Goal: Information Seeking & Learning: Compare options

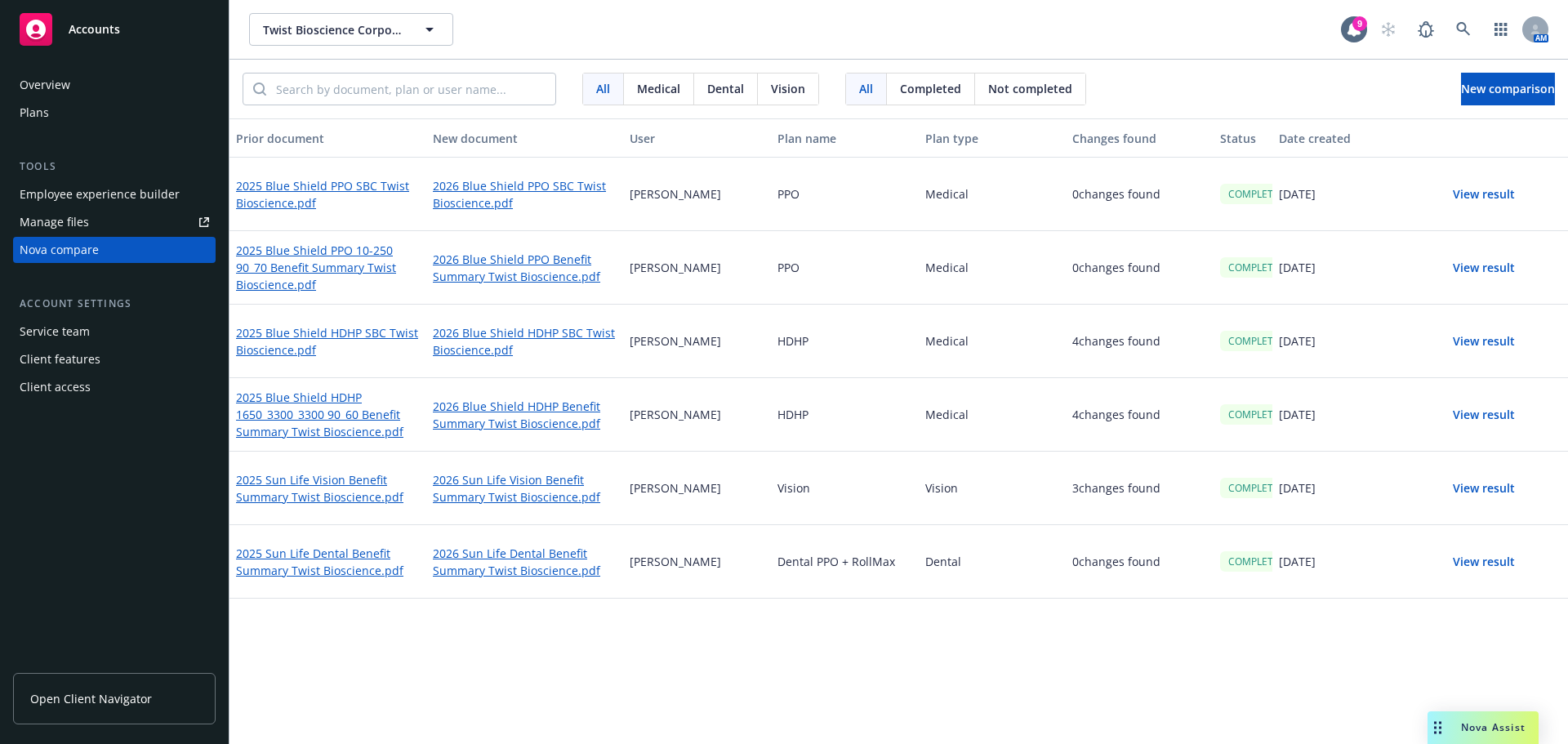
click at [1050, 717] on div "Prior document New document User Plan name Plan type Changes found Status Date …" at bounding box center [898, 431] width 1338 height 626
click at [1492, 414] on button "View result" at bounding box center [1483, 414] width 114 height 33
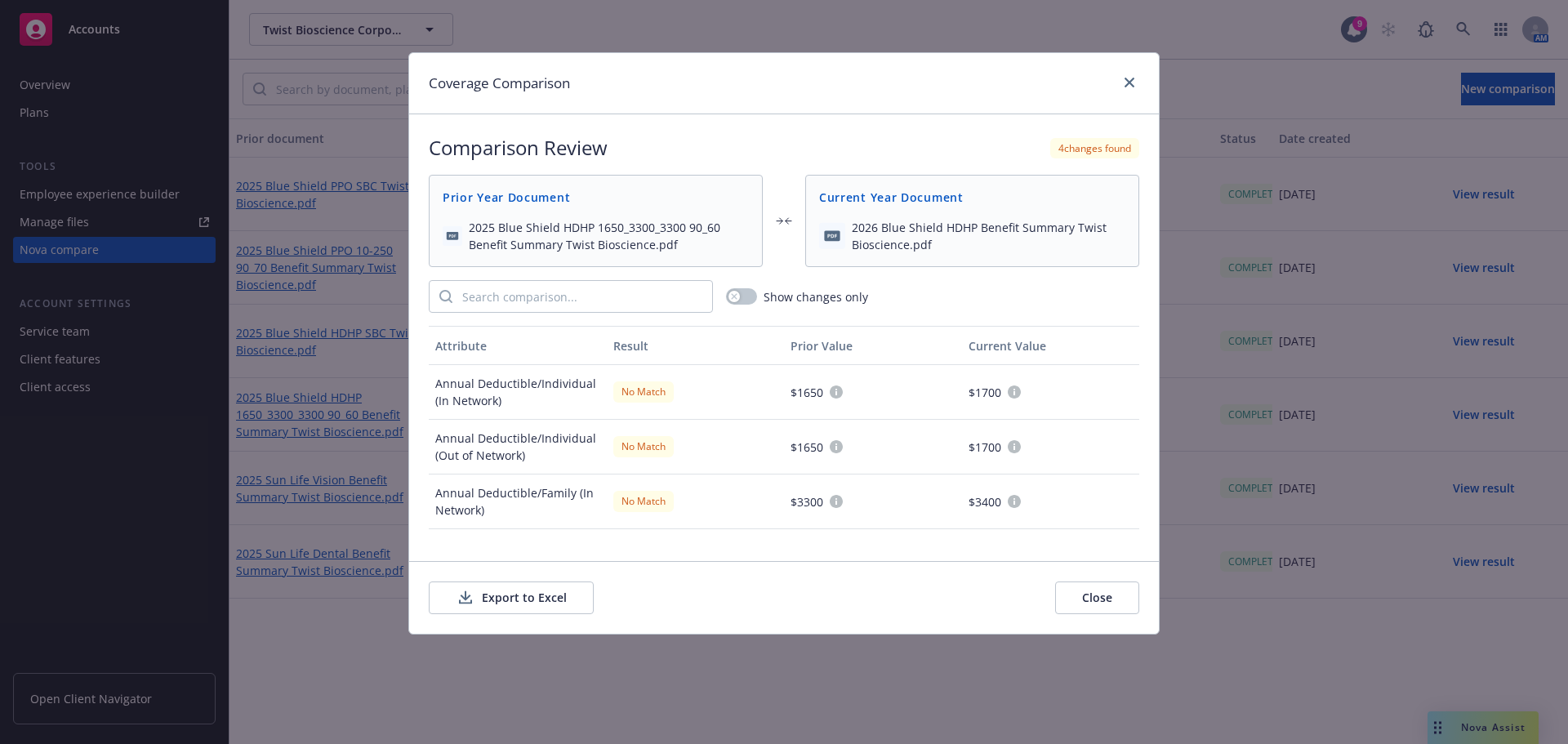
click at [579, 591] on button "Export to Excel" at bounding box center [511, 597] width 165 height 33
click at [1136, 86] on link "close" at bounding box center [1129, 82] width 20 height 20
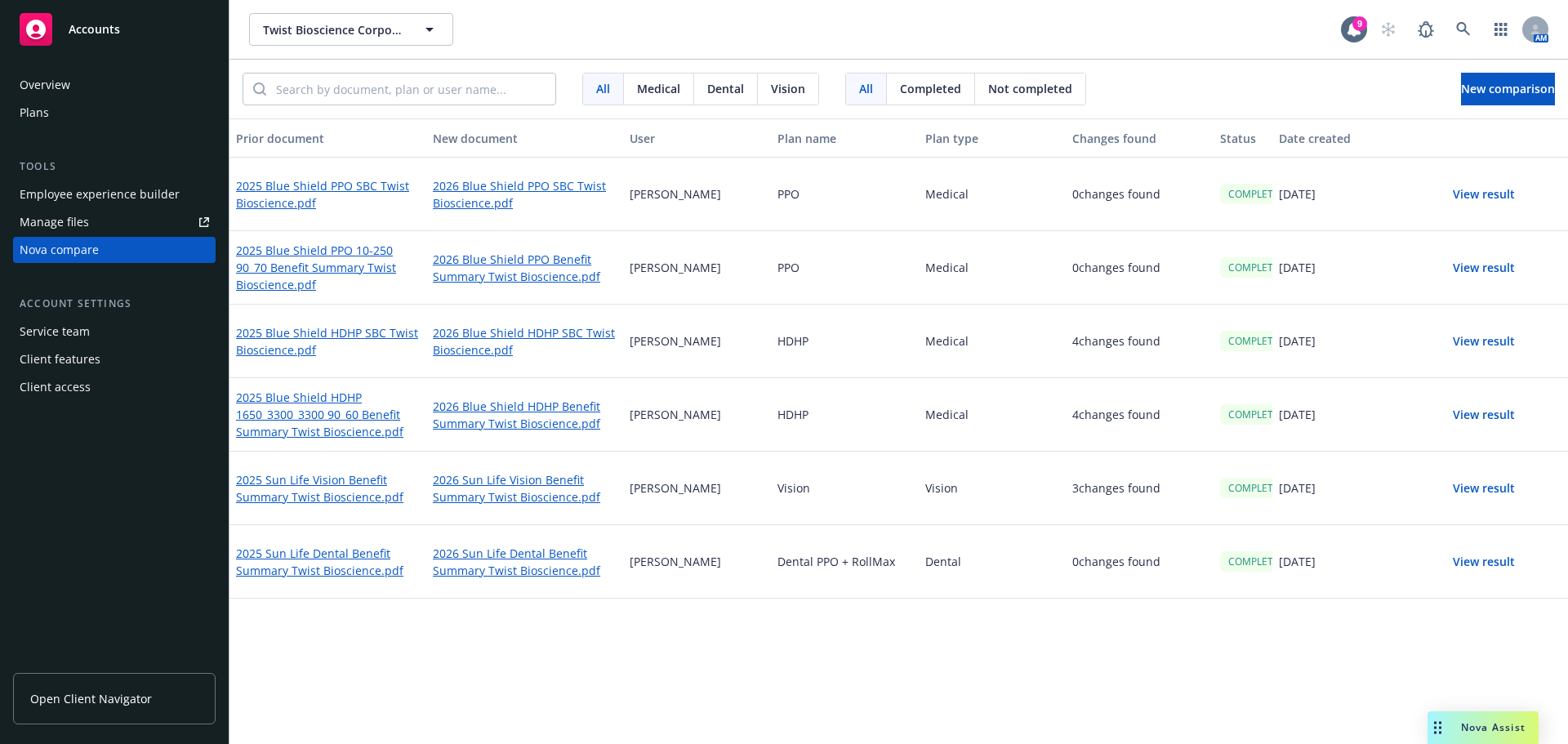
click at [776, 668] on div "Prior document New document User Plan name Plan type Changes found Status Date …" at bounding box center [898, 431] width 1338 height 626
click at [1068, 329] on div "4 changes found" at bounding box center [1140, 342] width 148 height 74
click at [338, 428] on link "2025 Blue Shield HDHP 1650_3300_3300 90_60 Benefit Summary Twist Bioscience.pdf" at bounding box center [328, 415] width 184 height 55
click at [536, 414] on link "2026 Blue Shield HDHP Benefit Summary Twist Bioscience.pdf" at bounding box center [524, 414] width 184 height 38
click at [914, 680] on div "Prior document New document User Plan name Plan type Changes found Status Date …" at bounding box center [898, 431] width 1338 height 626
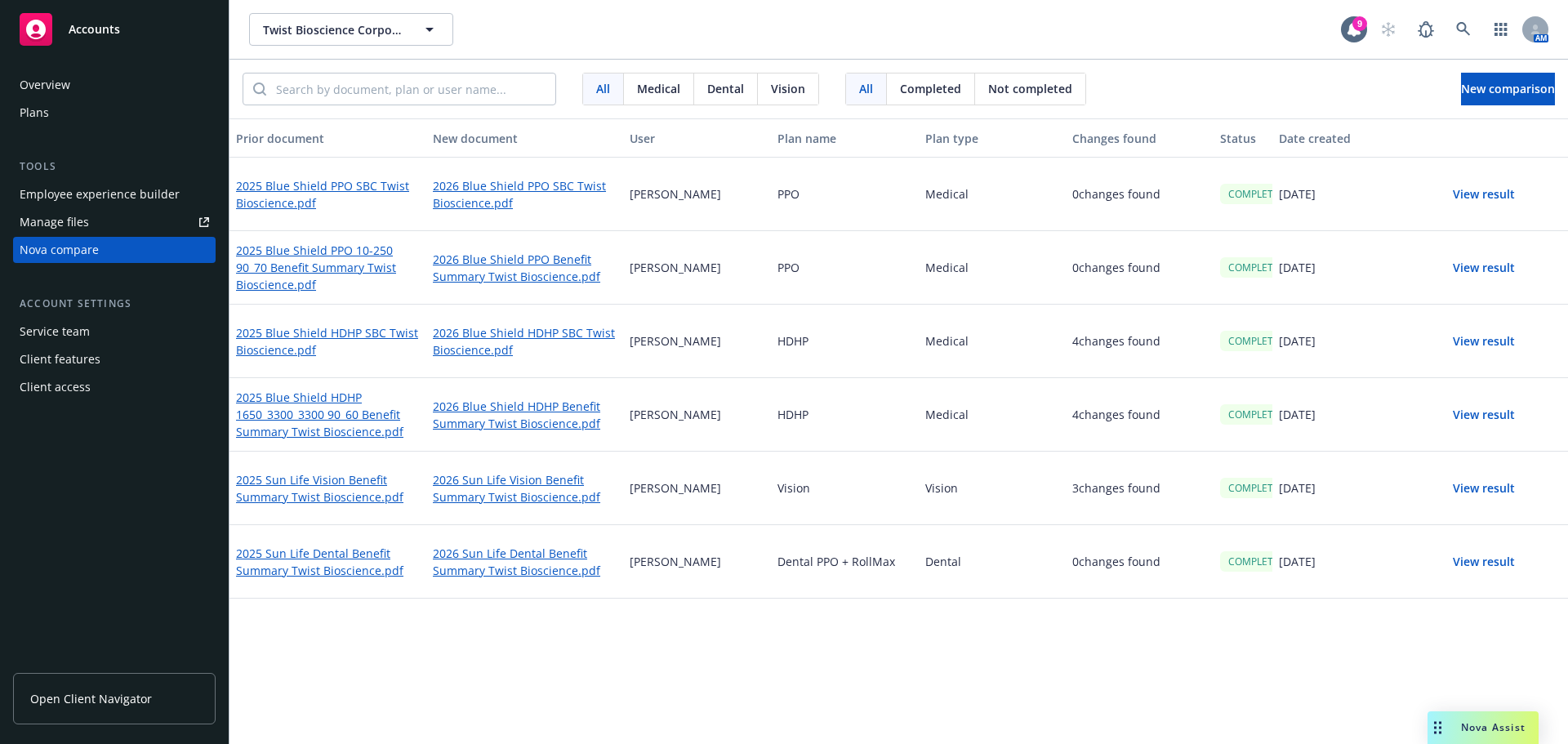
click at [1504, 343] on button "View result" at bounding box center [1483, 342] width 114 height 33
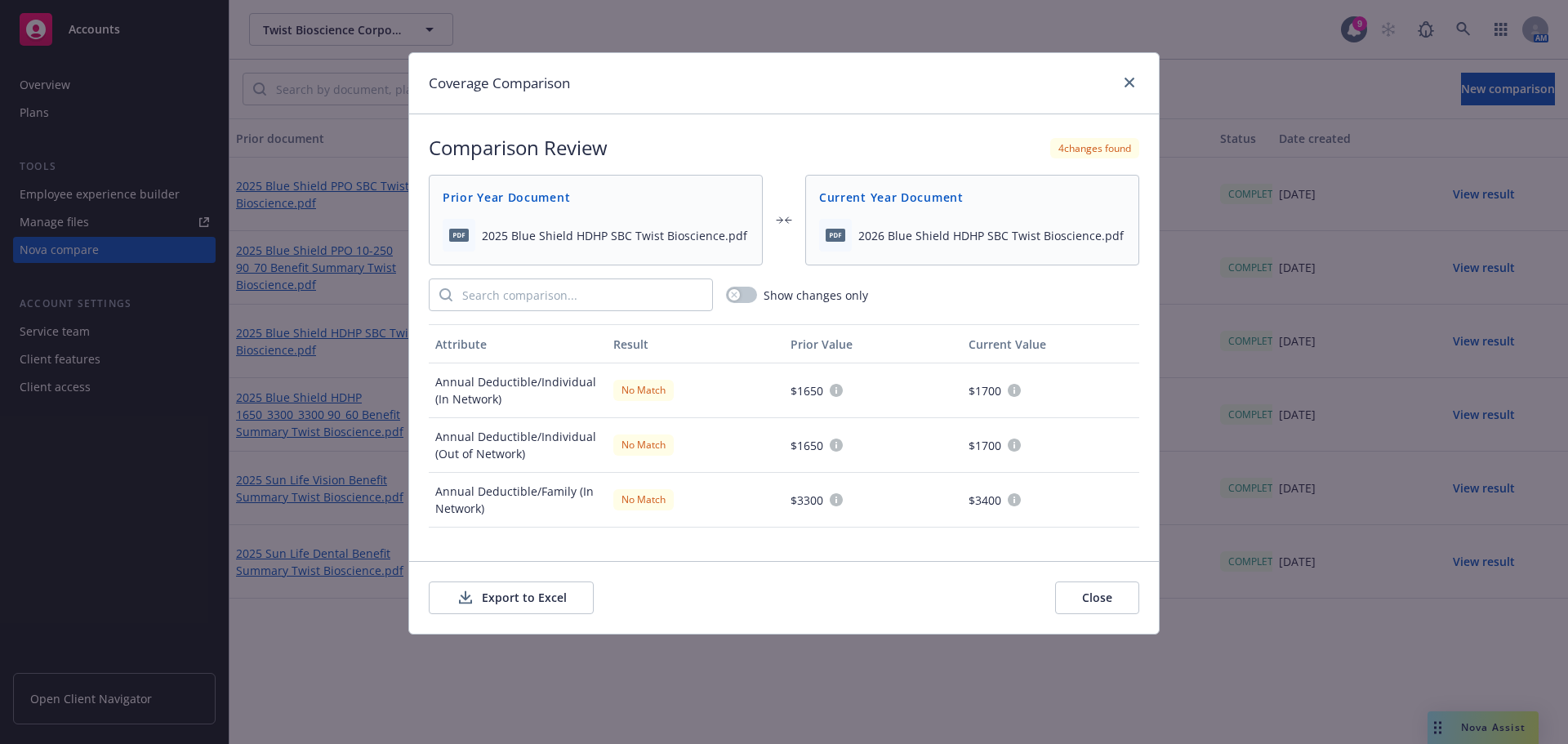
click at [512, 601] on button "Export to Excel" at bounding box center [511, 597] width 165 height 33
click at [1133, 81] on icon "close" at bounding box center [1129, 82] width 9 height 9
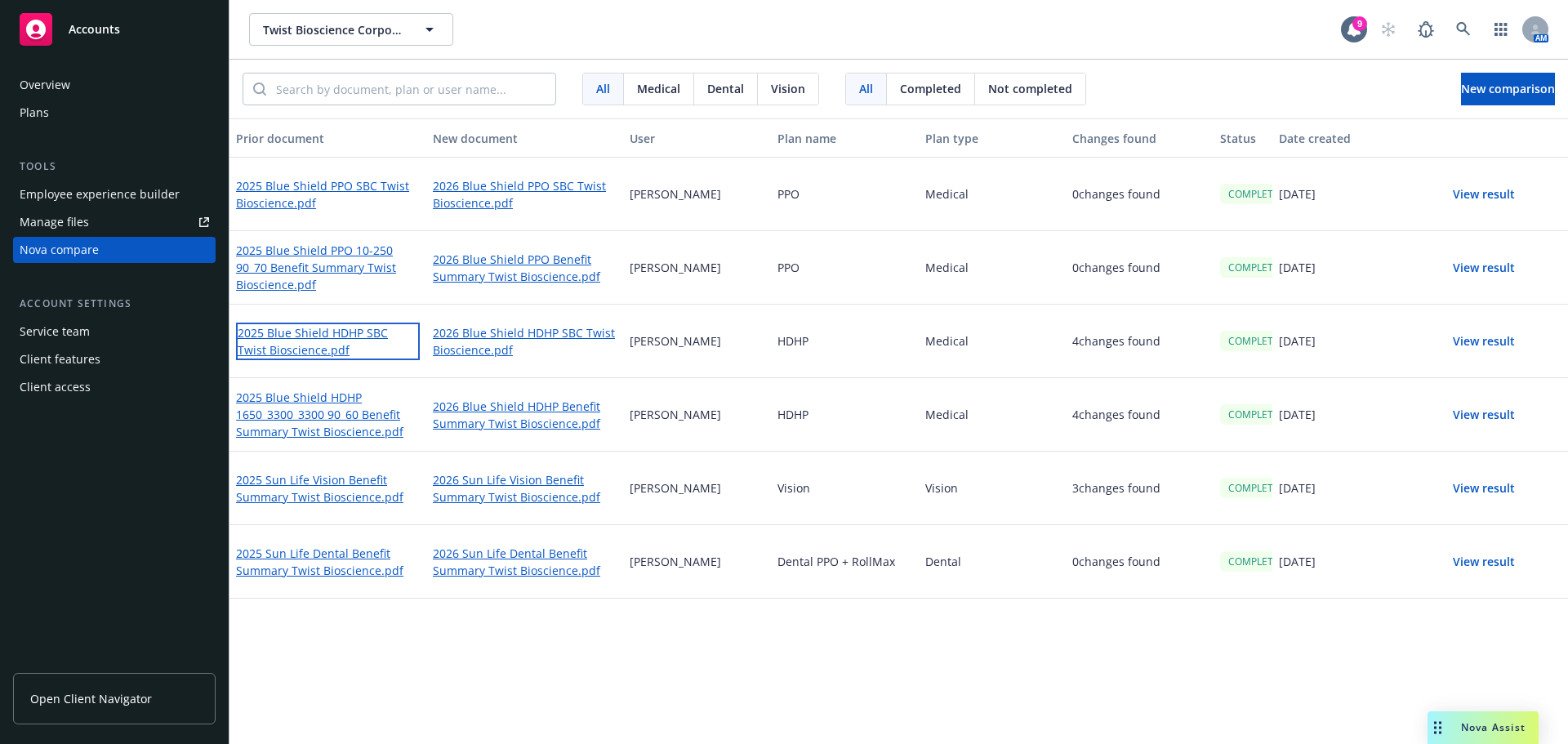
click at [337, 333] on link "2025 Blue Shield HDHP SBC Twist Bioscience.pdf" at bounding box center [328, 342] width 184 height 38
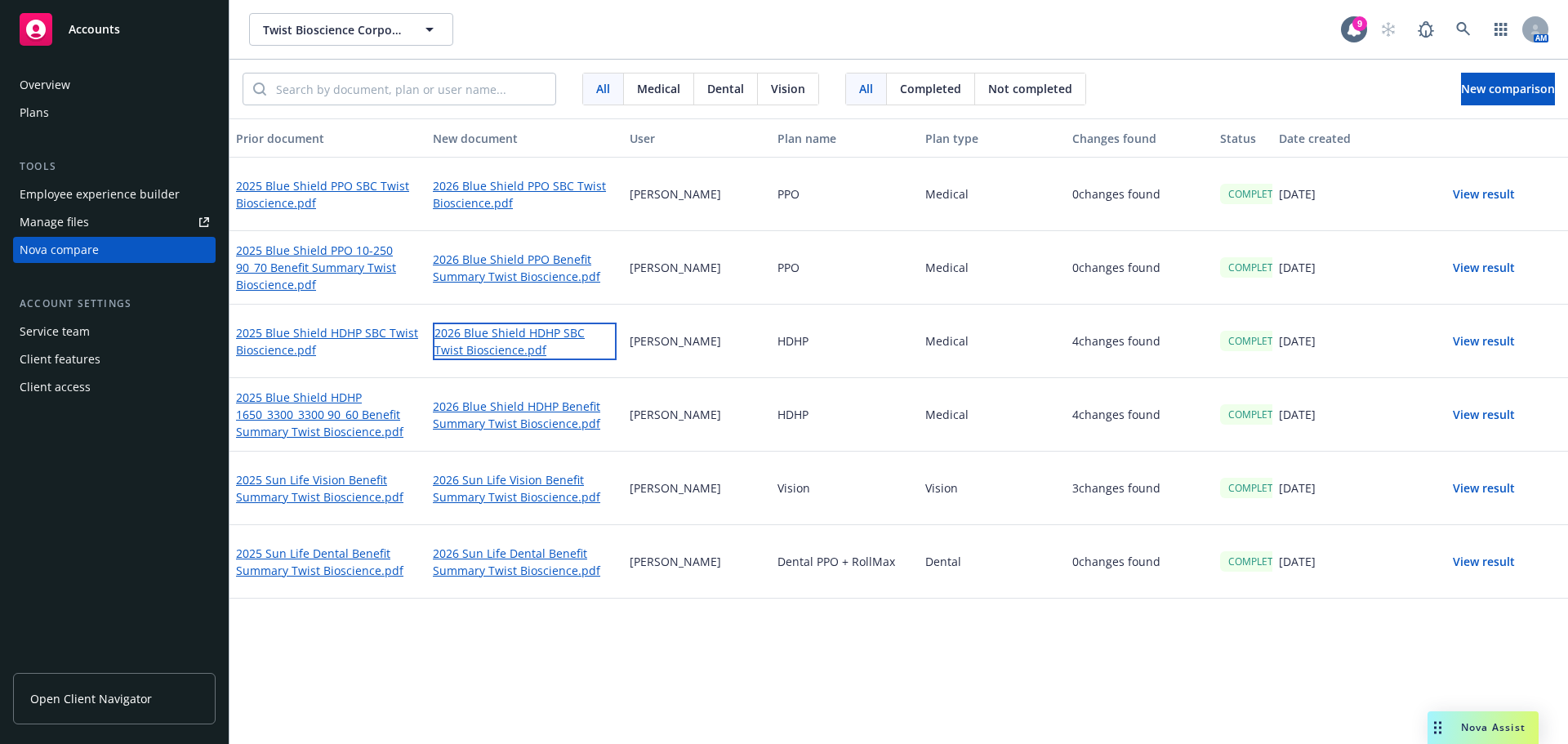
click at [493, 344] on link "2026 Blue Shield HDHP SBC Twist Bioscience.pdf" at bounding box center [524, 342] width 184 height 38
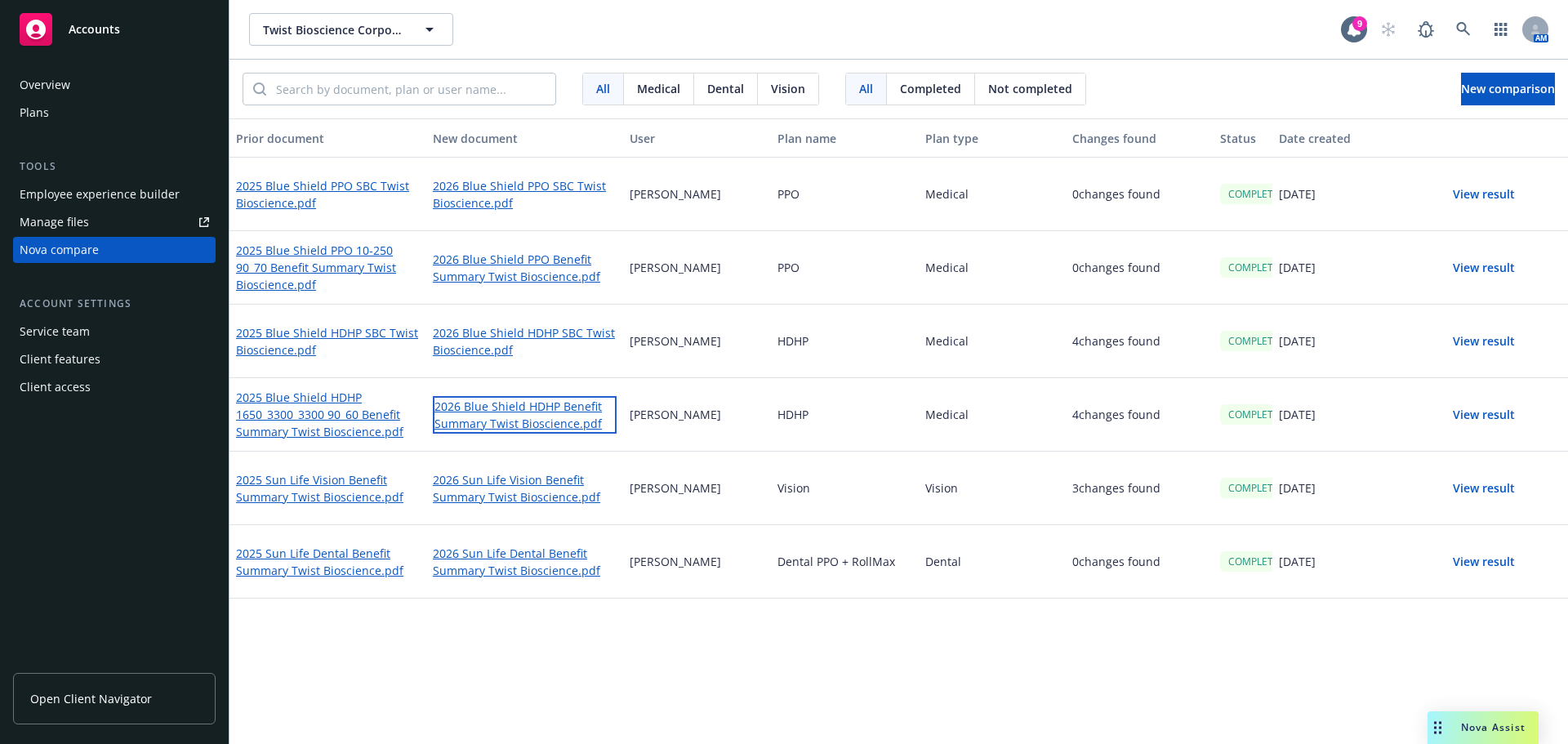
click at [530, 425] on link "2026 Blue Shield HDHP Benefit Summary Twist Bioscience.pdf" at bounding box center [524, 414] width 184 height 38
click at [360, 264] on link "2025 Blue Shield PPO 10-250 90_70 Benefit Summary Twist Bioscience.pdf" at bounding box center [328, 269] width 184 height 55
click at [505, 274] on link "2026 Blue Shield PPO Benefit Summary Twist Bioscience.pdf" at bounding box center [524, 268] width 184 height 38
click at [1493, 272] on button "View result" at bounding box center [1483, 268] width 114 height 33
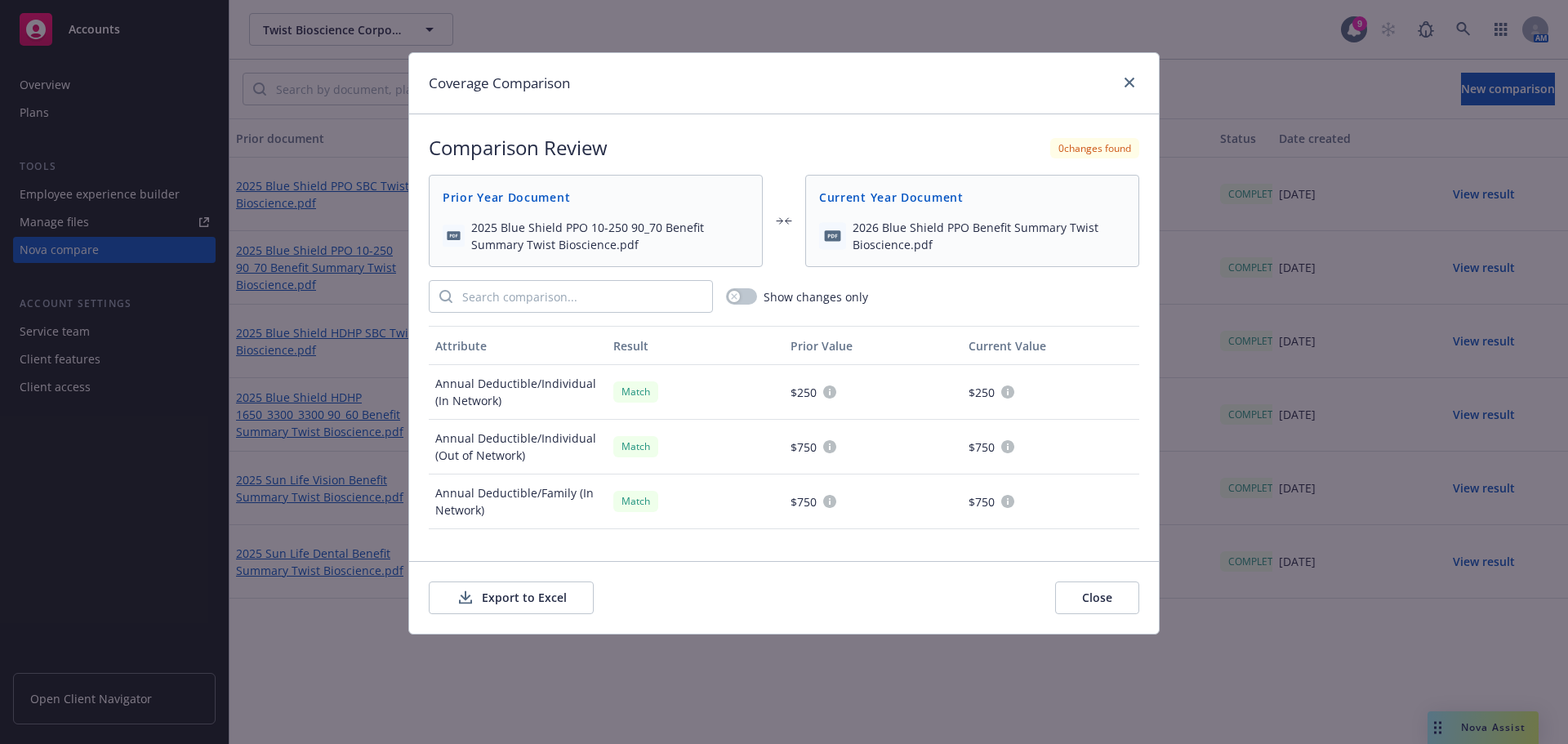
click at [528, 598] on button "Export to Excel" at bounding box center [511, 597] width 165 height 33
click at [1126, 88] on link "close" at bounding box center [1129, 82] width 20 height 20
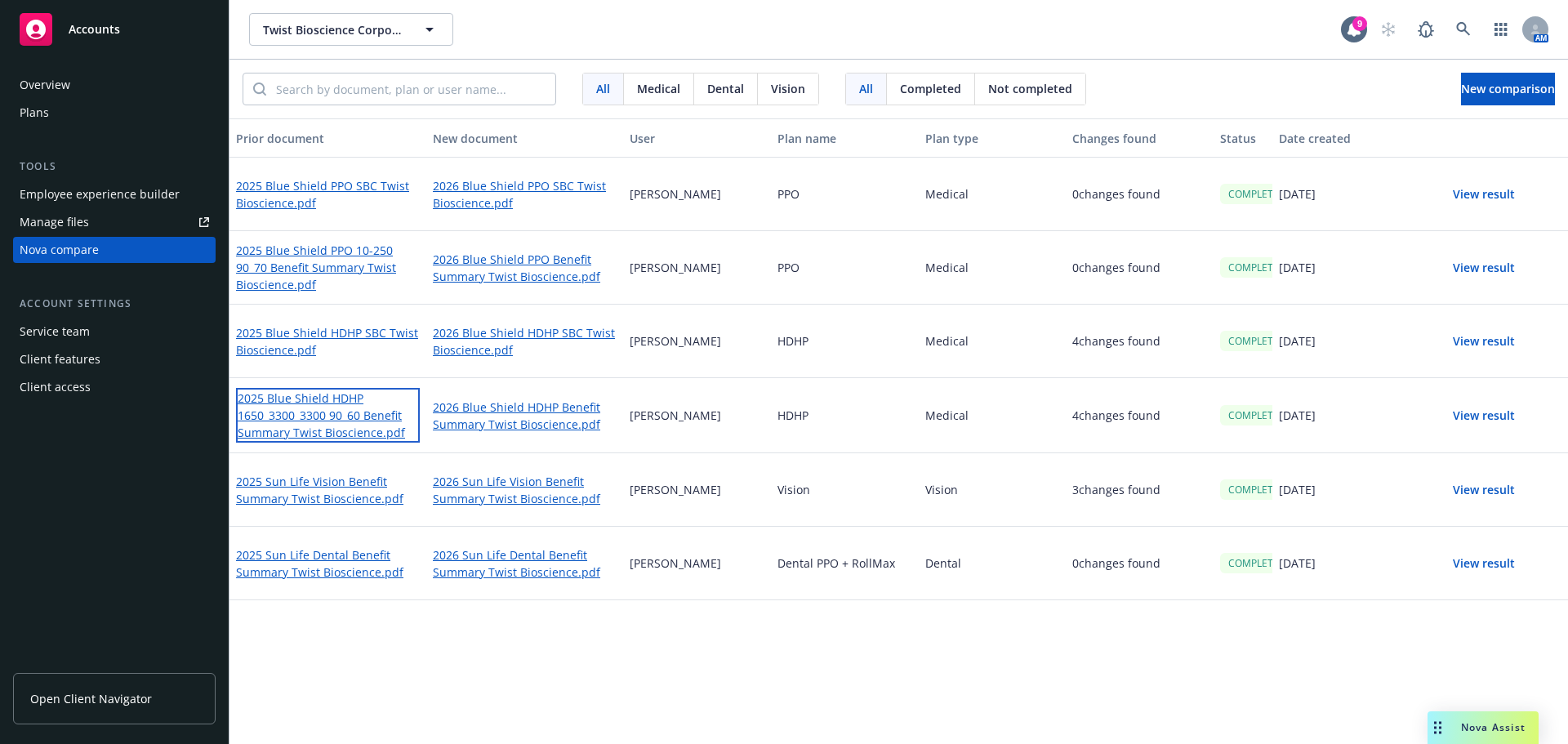
click at [357, 412] on link "2025 Blue Shield HDHP 1650_3300_3300 90_60 Benefit Summary Twist Bioscience.pdf" at bounding box center [328, 415] width 184 height 55
click at [1469, 188] on button "View result" at bounding box center [1483, 194] width 114 height 33
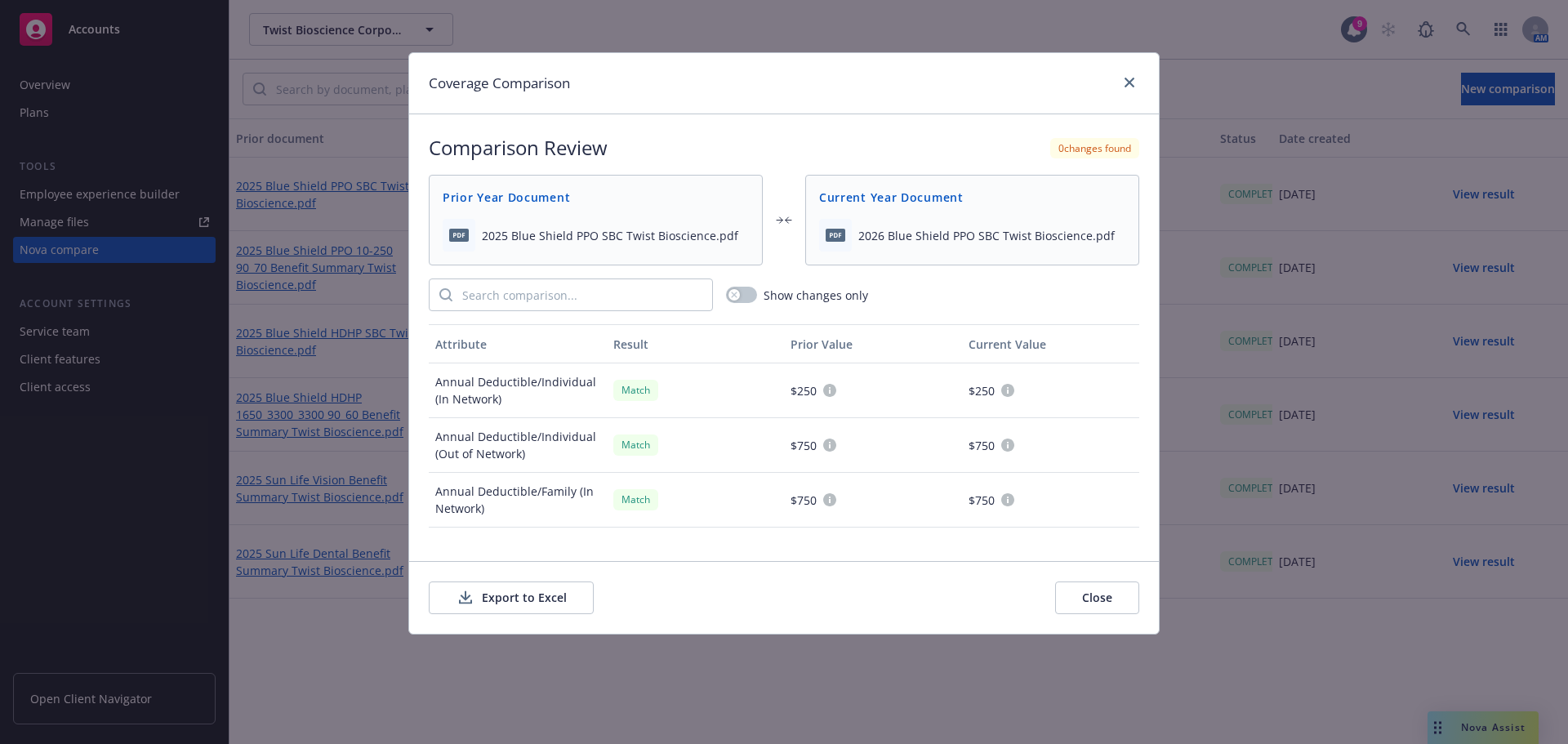
click at [538, 595] on button "Export to Excel" at bounding box center [511, 597] width 165 height 33
click at [1126, 87] on icon "close" at bounding box center [1129, 82] width 9 height 9
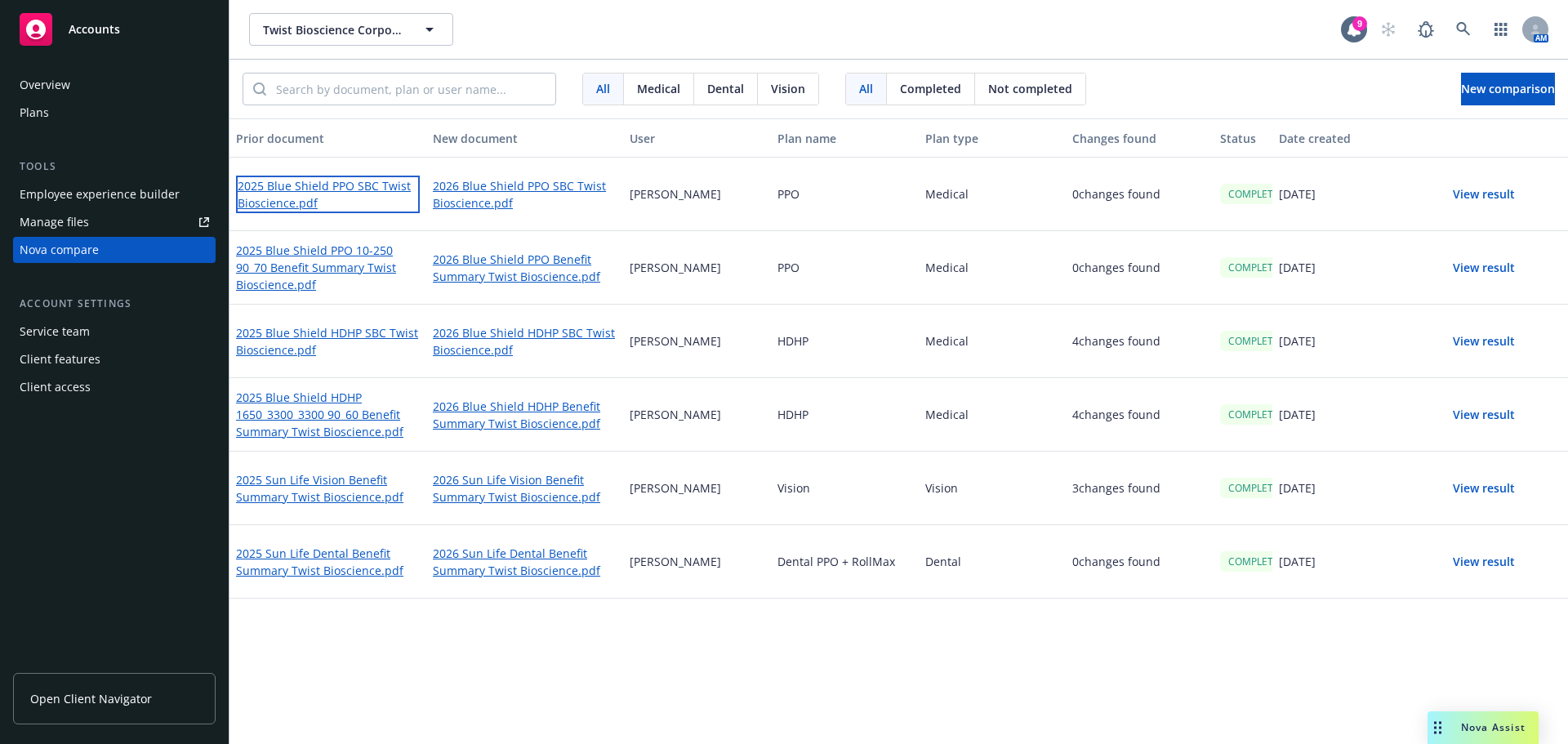
click at [300, 208] on link "2025 Blue Shield PPO SBC Twist Bioscience.pdf" at bounding box center [328, 195] width 184 height 38
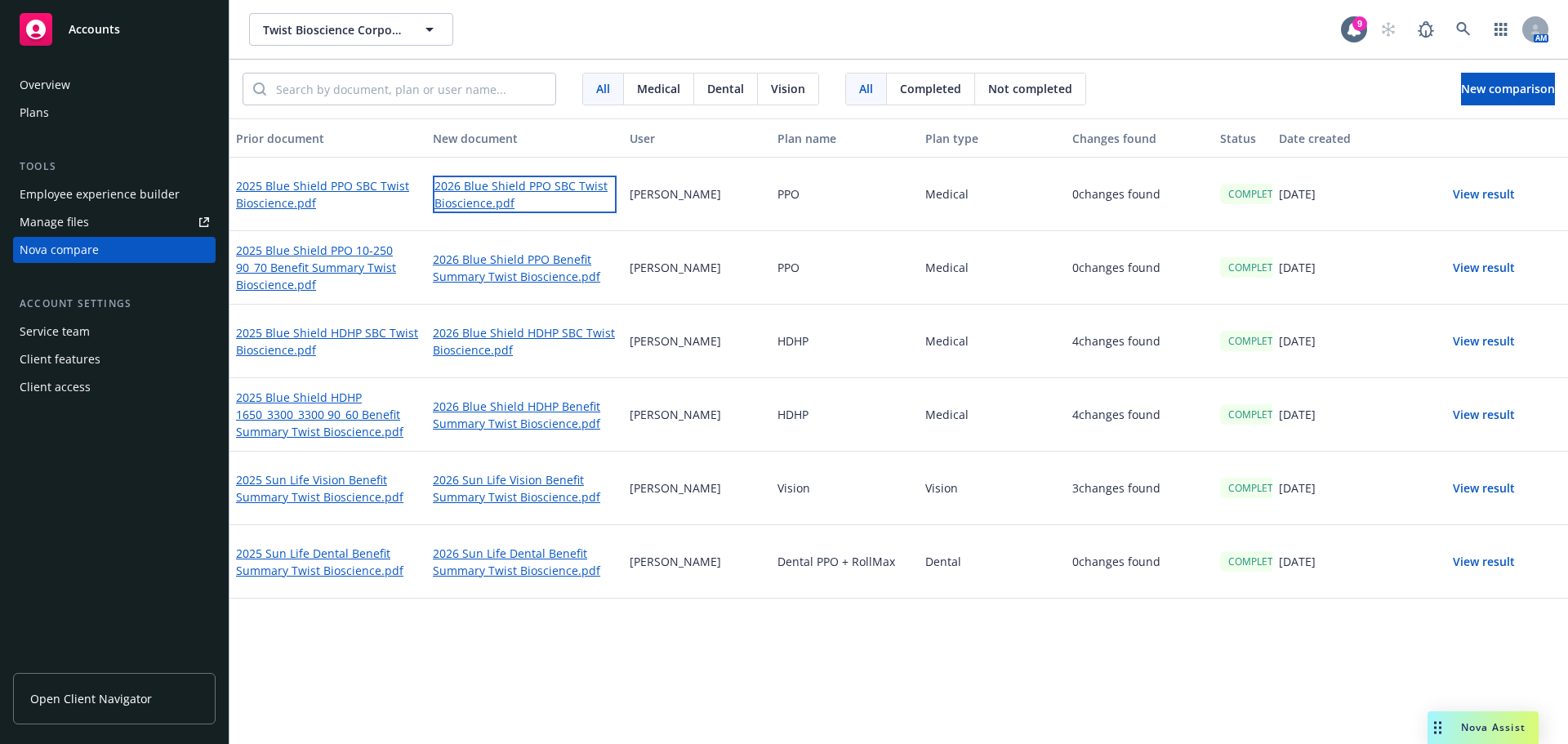
click at [518, 189] on link "2026 Blue Shield PPO SBC Twist Bioscience.pdf" at bounding box center [524, 195] width 184 height 38
drag, startPoint x: 846, startPoint y: 636, endPoint x: 830, endPoint y: 637, distance: 16.0
click at [846, 636] on div "Prior document New document User Plan name Plan type Changes found Status Date …" at bounding box center [898, 431] width 1338 height 626
click at [947, 546] on div "Dental" at bounding box center [992, 562] width 148 height 74
drag, startPoint x: 803, startPoint y: 680, endPoint x: 790, endPoint y: 677, distance: 13.3
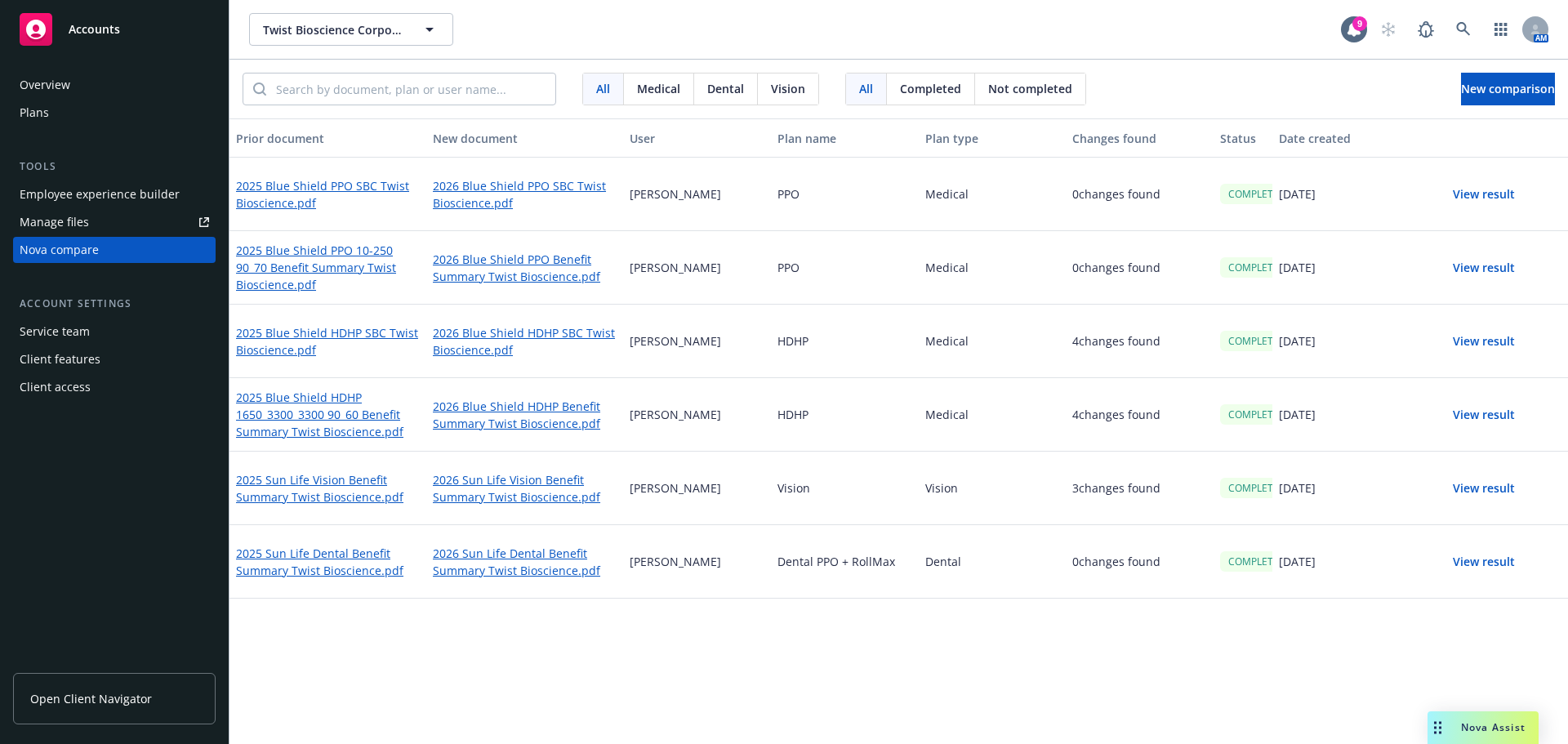
click at [803, 680] on div "Prior document New document User Plan name Plan type Changes found Status Date …" at bounding box center [898, 431] width 1338 height 626
click at [1490, 73] on button "New comparison" at bounding box center [1507, 89] width 94 height 33
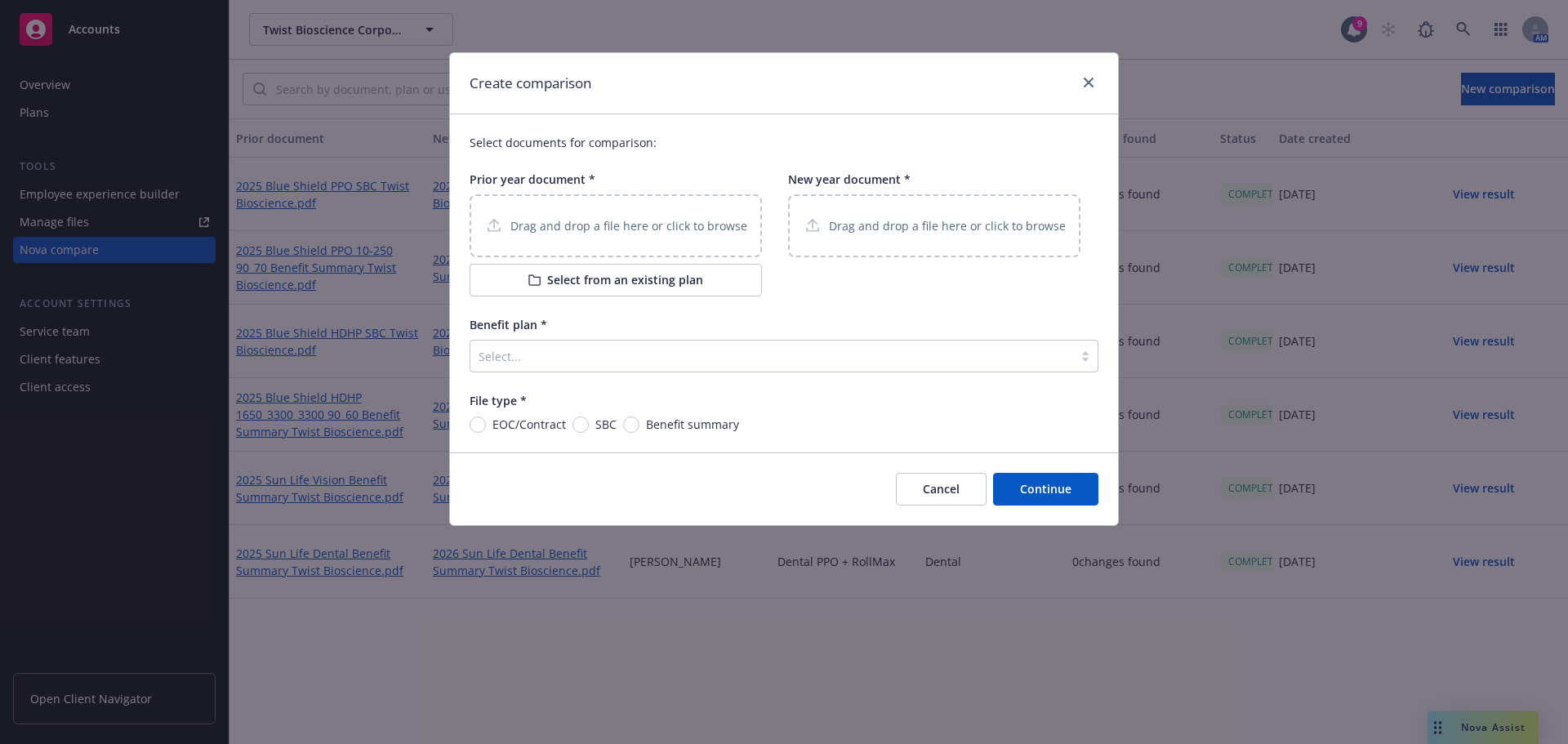
click at [598, 214] on div "Drag and drop a file here or click to browse" at bounding box center [615, 225] width 293 height 63
click at [866, 233] on p "Drag and drop a file here or click to browse" at bounding box center [947, 226] width 237 height 17
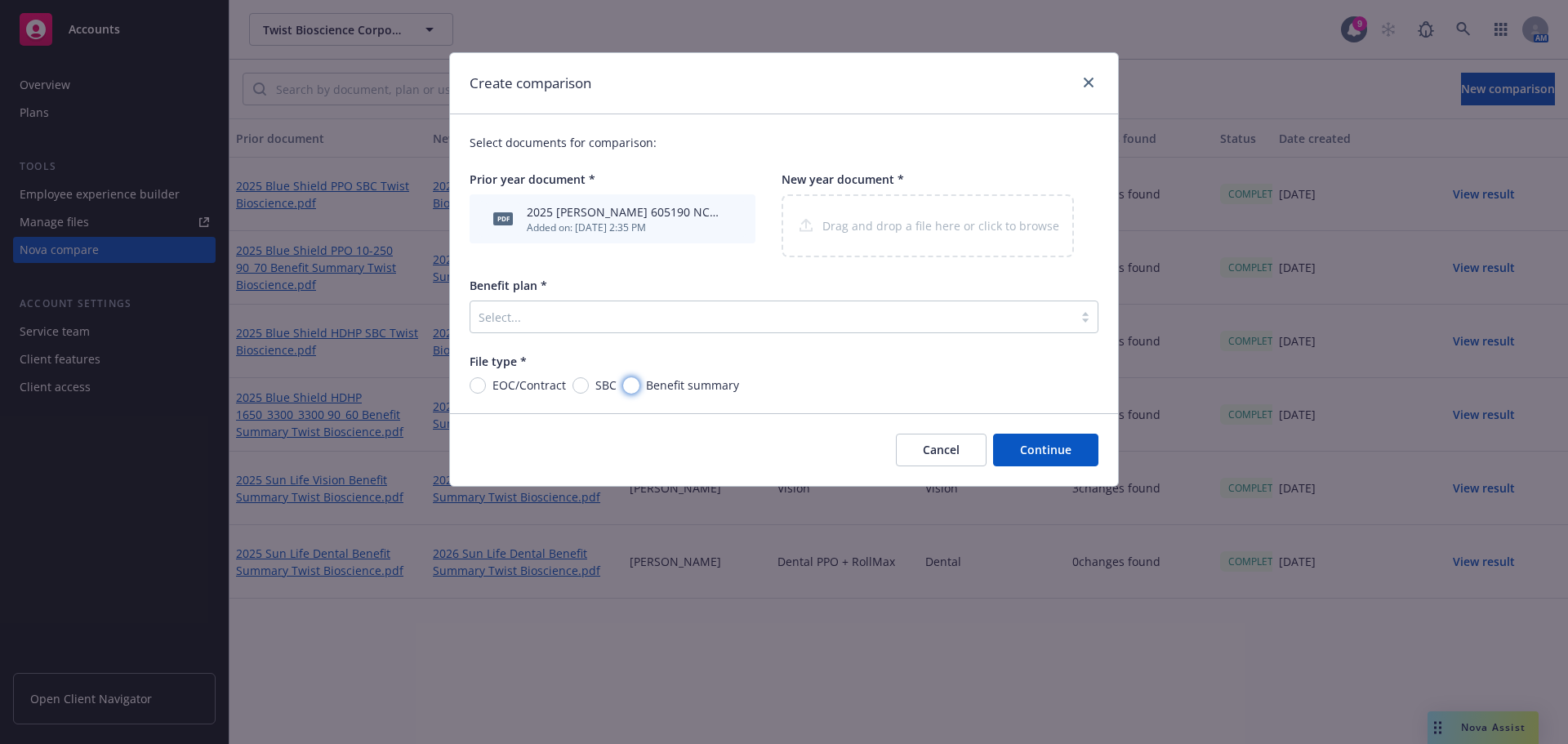
click at [627, 388] on input "Benefit summary" at bounding box center [631, 385] width 16 height 16
radio input "true"
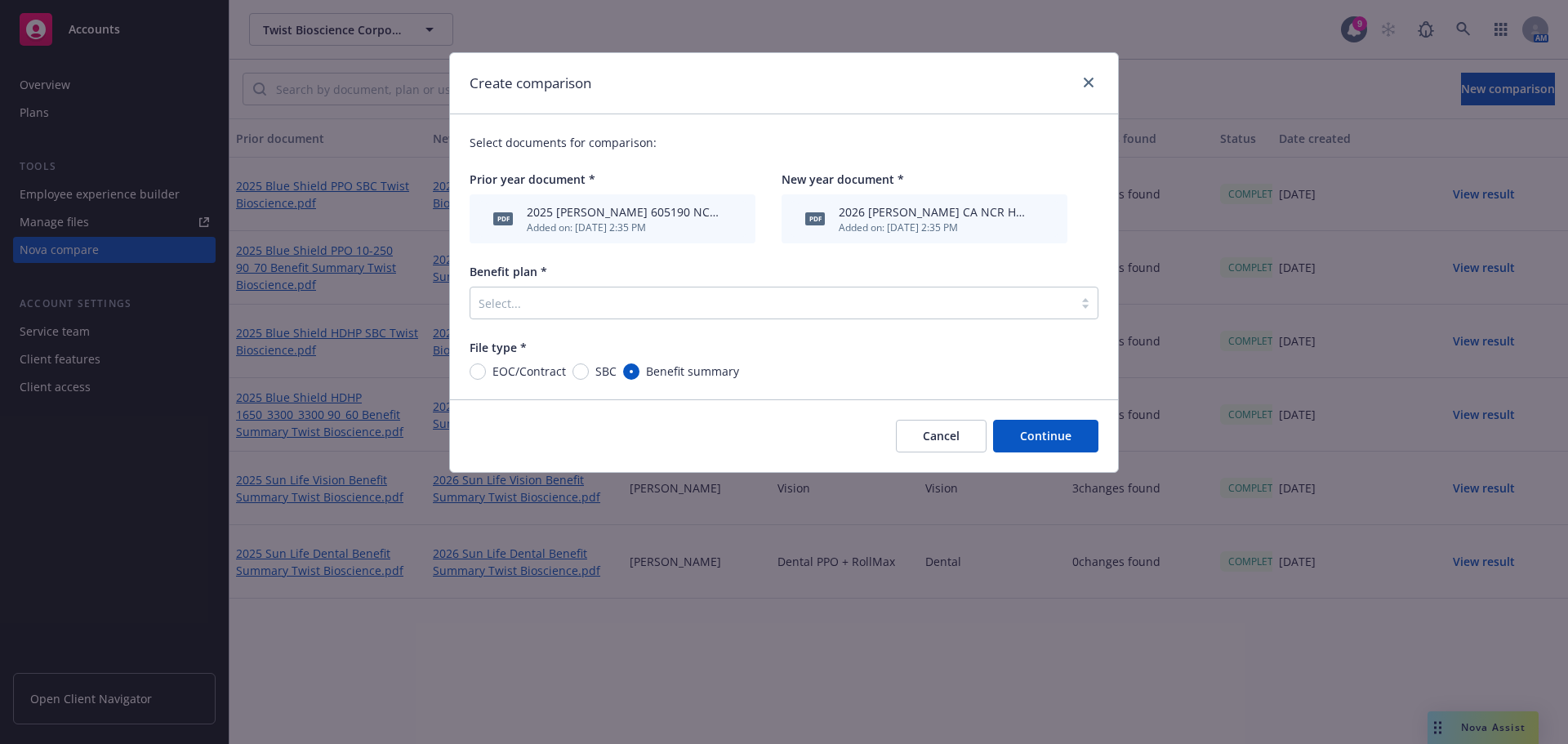
click at [647, 301] on div at bounding box center [772, 303] width 586 height 20
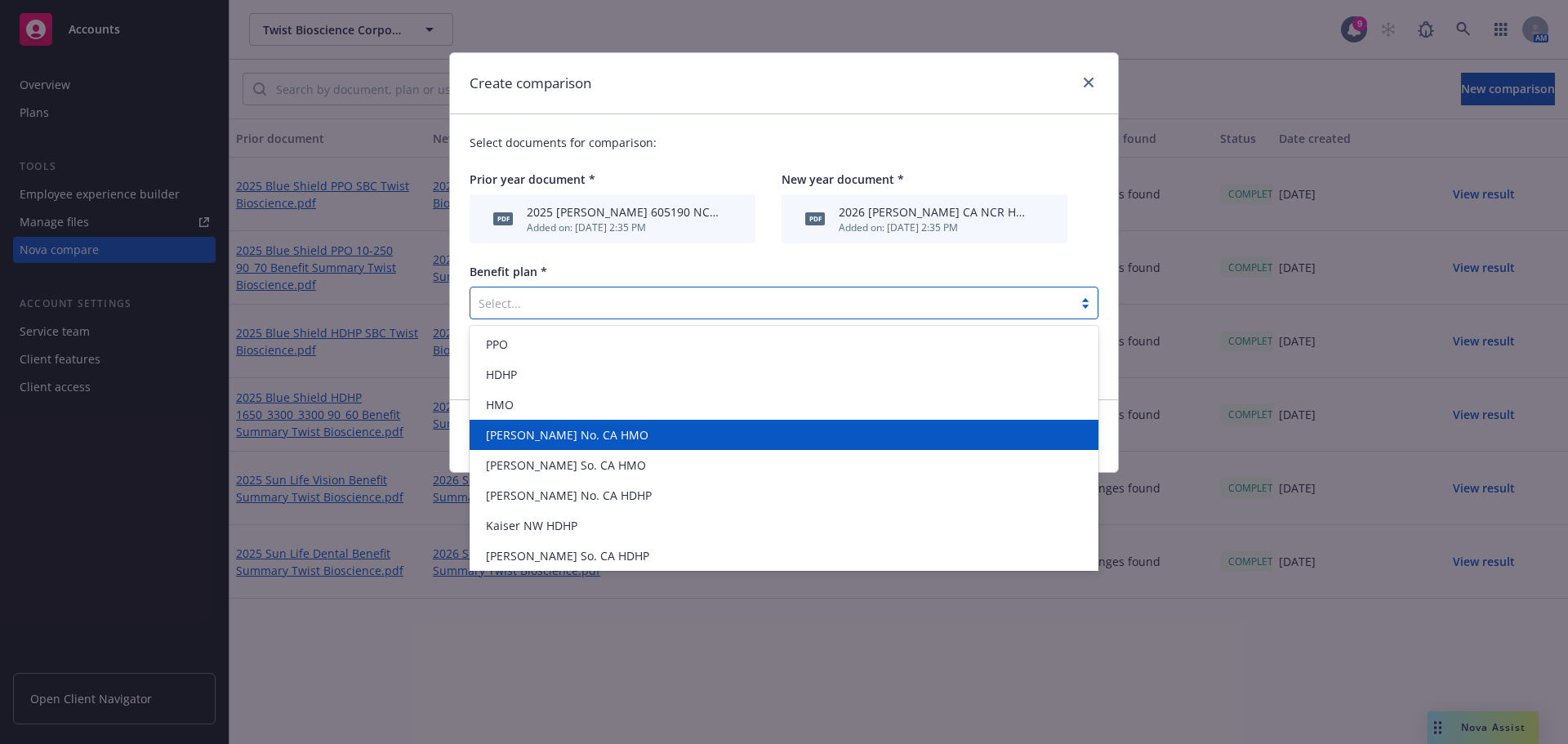
click at [592, 429] on div "[PERSON_NAME] No. CA HMO" at bounding box center [784, 435] width 609 height 17
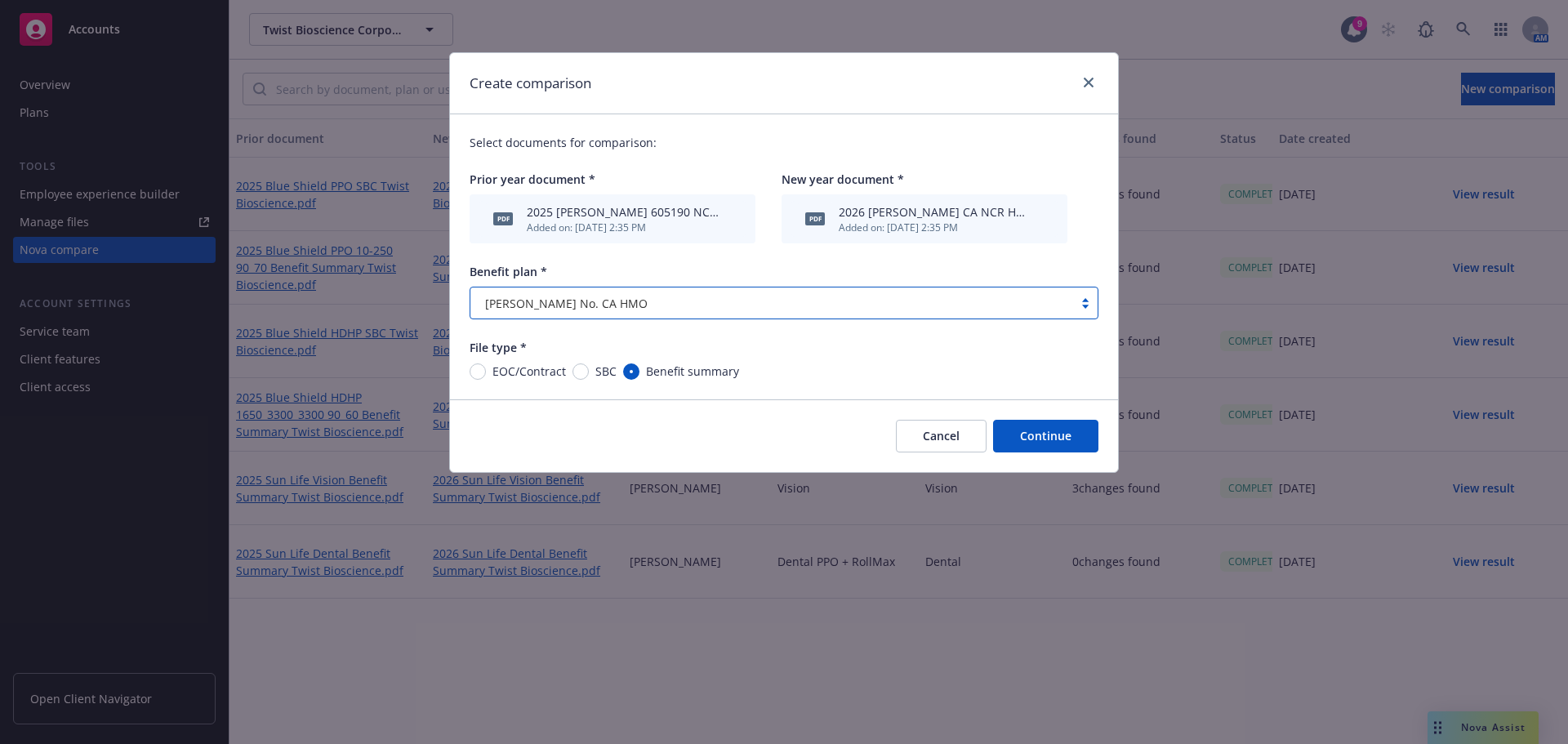
click at [1056, 443] on button "Continue" at bounding box center [1045, 436] width 106 height 33
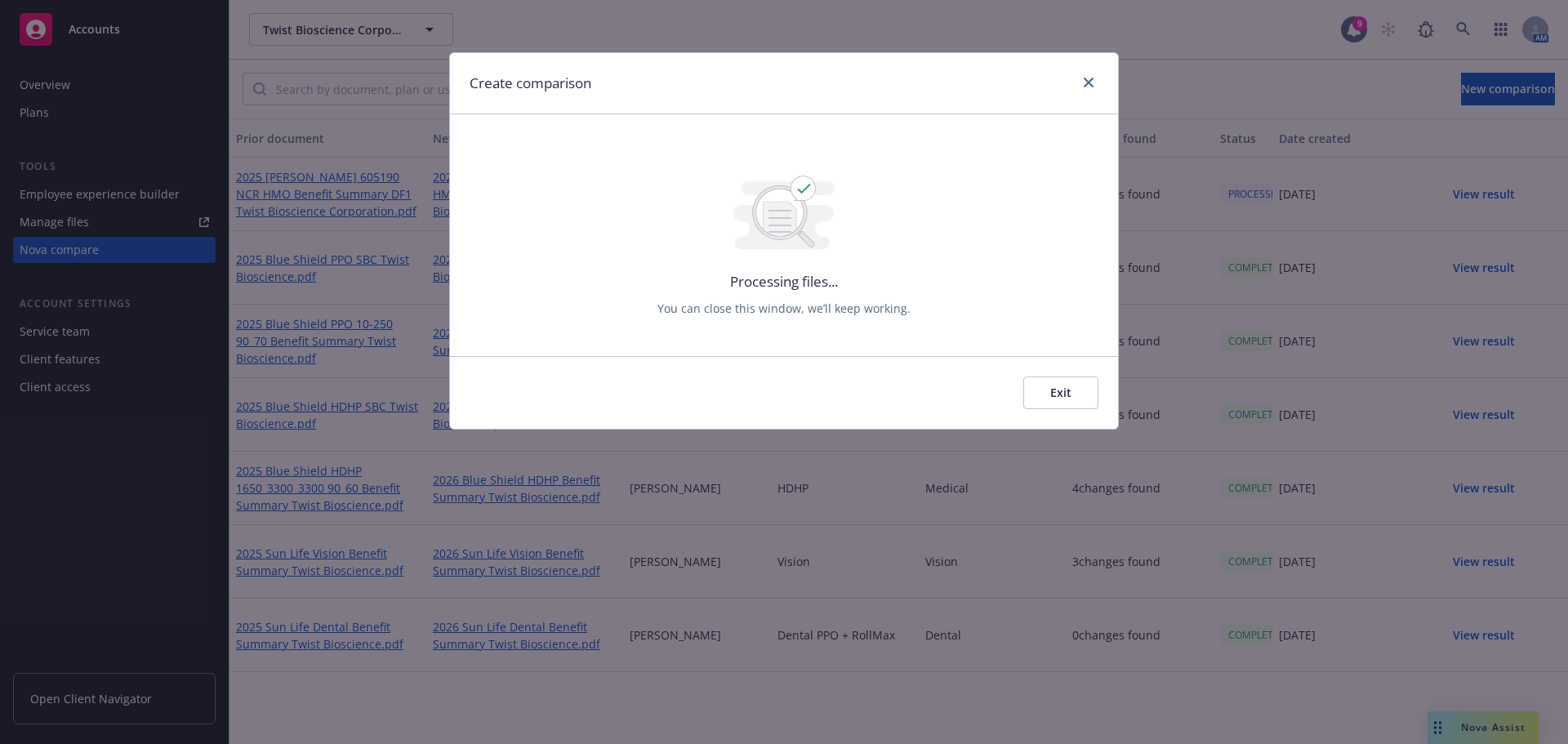
click at [1081, 73] on div at bounding box center [1085, 83] width 26 height 21
click at [1079, 78] on link "close" at bounding box center [1088, 82] width 20 height 20
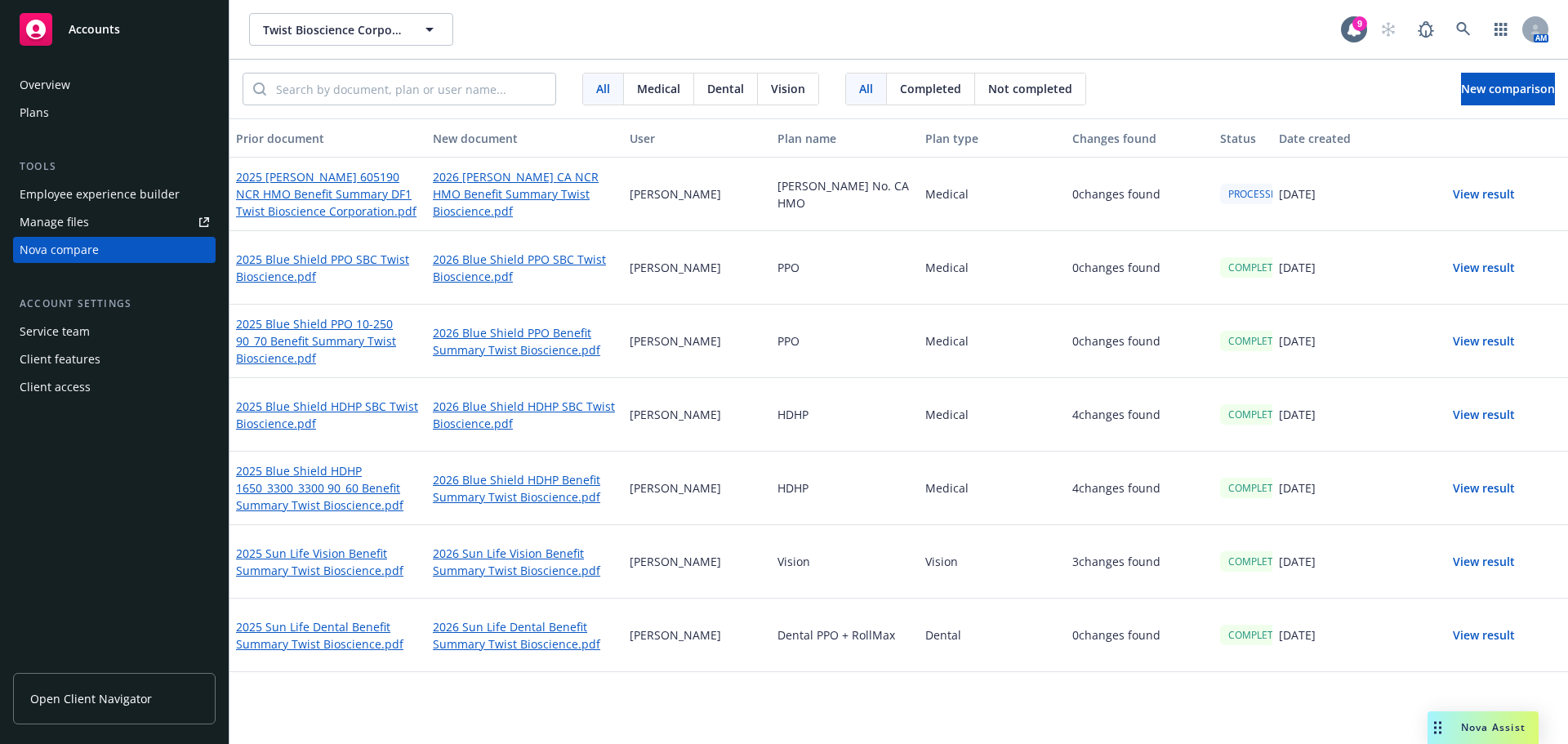
click at [1498, 62] on div "All Medical Dental Vision All Completed Not completed New comparison" at bounding box center [898, 88] width 1338 height 59
click at [1495, 70] on div "All Medical Dental Vision All Completed Not completed New comparison" at bounding box center [898, 88] width 1338 height 59
click at [1492, 82] on span "New comparison" at bounding box center [1507, 88] width 94 height 15
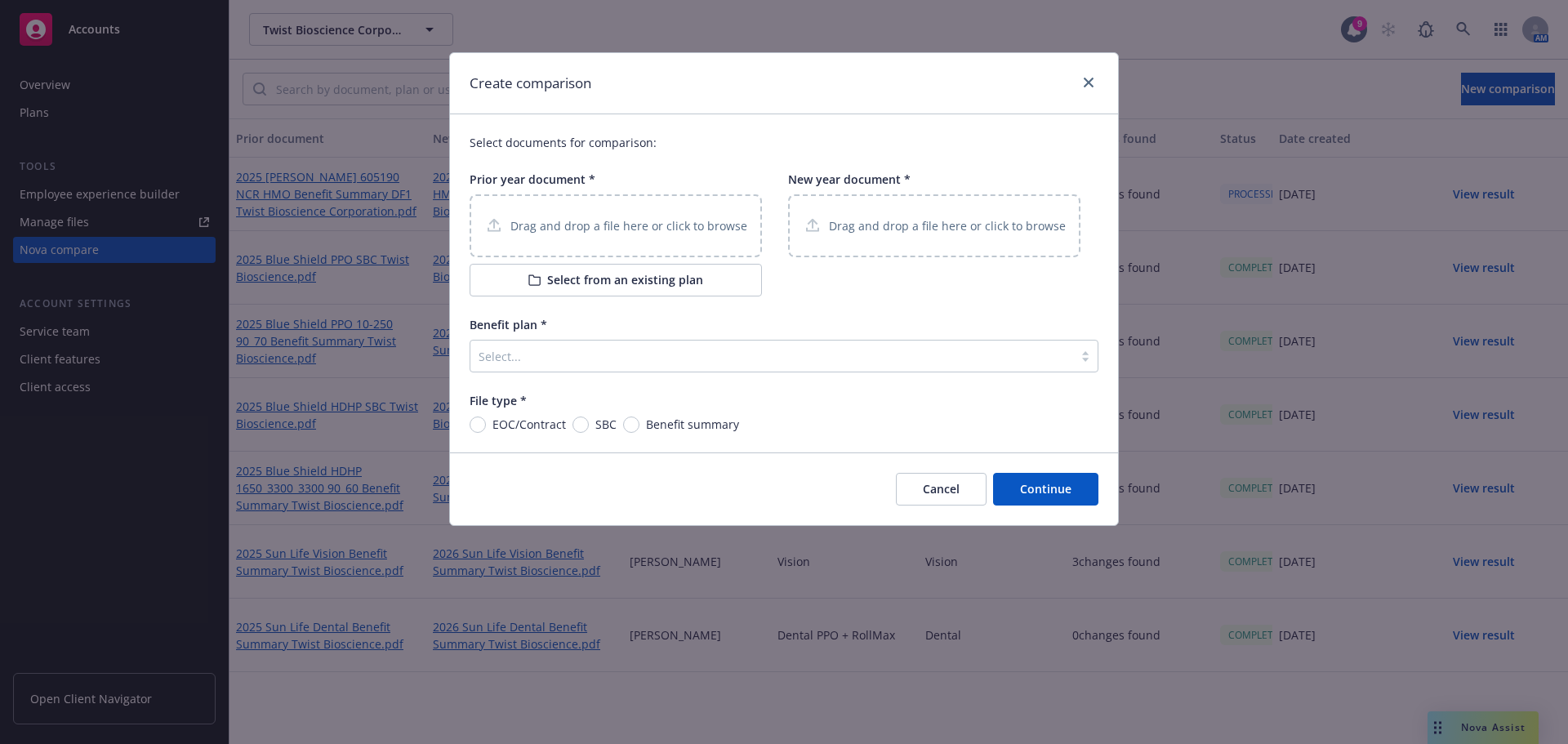
click at [593, 228] on p "Drag and drop a file here or click to browse" at bounding box center [629, 226] width 237 height 17
click at [933, 231] on p "Drag and drop a file here or click to browse" at bounding box center [947, 226] width 237 height 17
click at [832, 232] on p "Drag and drop a file here or click to browse" at bounding box center [947, 226] width 237 height 17
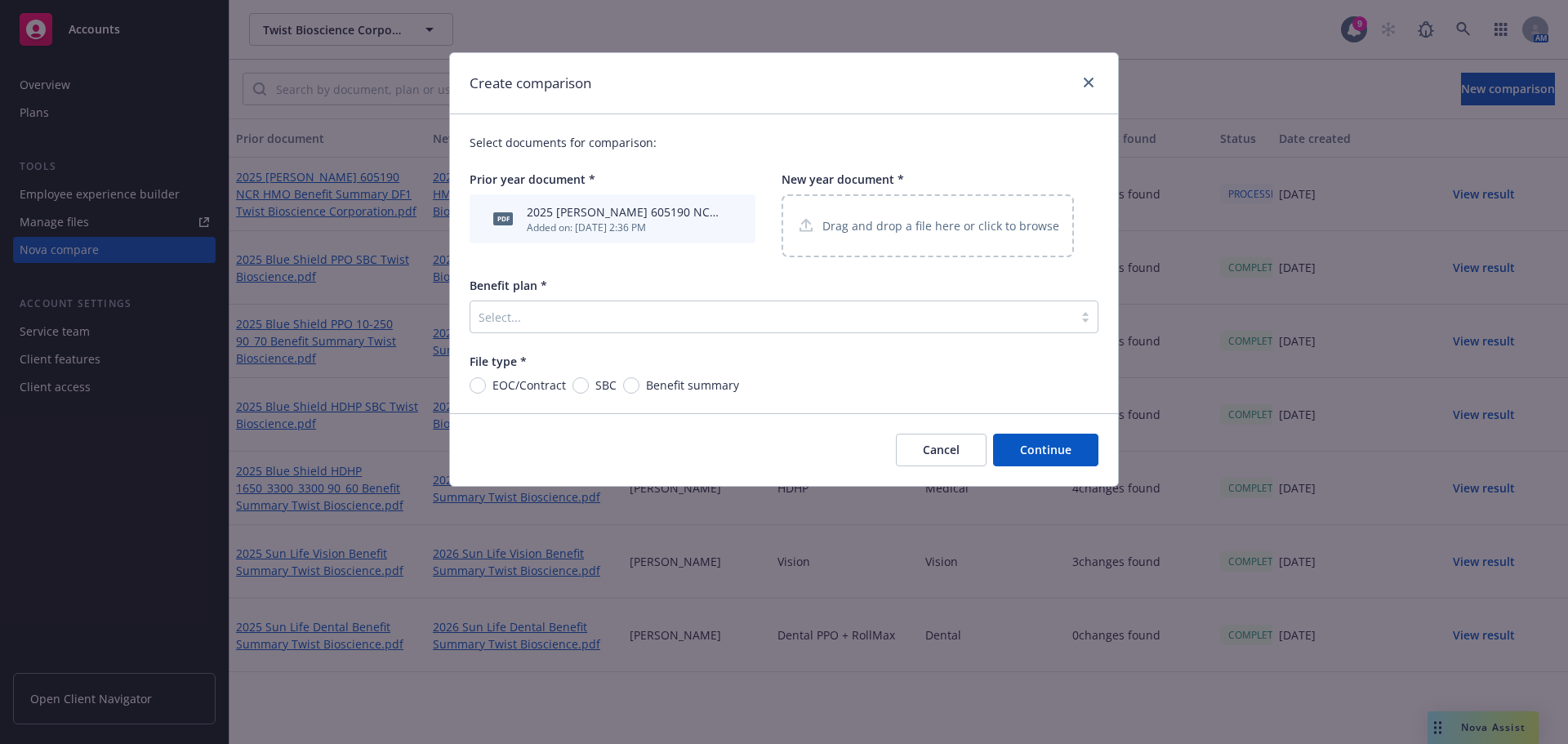
click at [589, 382] on span "SBC" at bounding box center [602, 385] width 27 height 17
click at [588, 382] on input "SBC" at bounding box center [580, 385] width 16 height 16
radio input "true"
click at [847, 221] on p "Drag and drop a file here or click to browse" at bounding box center [941, 226] width 237 height 17
click at [579, 320] on div at bounding box center [772, 317] width 586 height 20
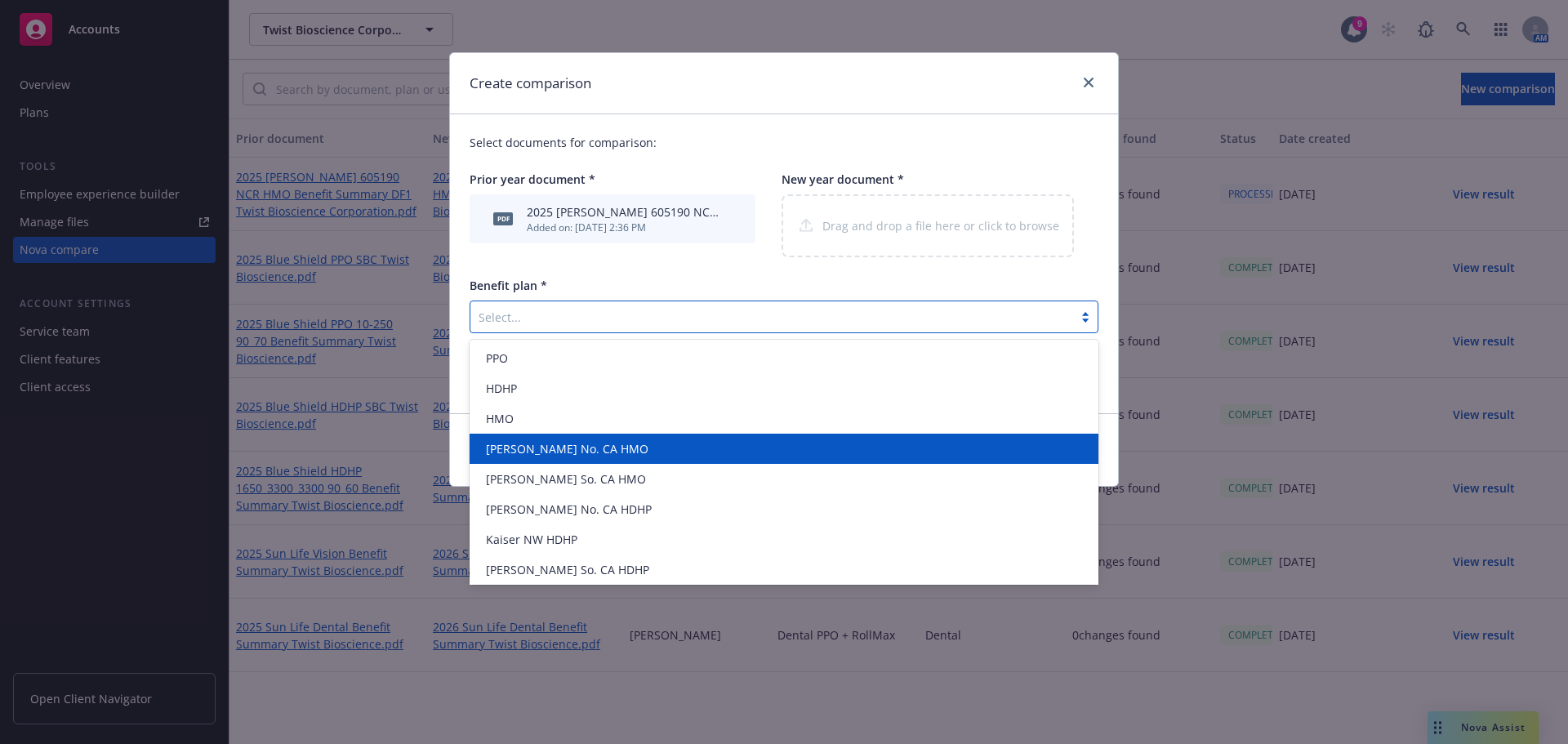
click at [606, 443] on div "[PERSON_NAME] No. CA HMO" at bounding box center [784, 449] width 609 height 17
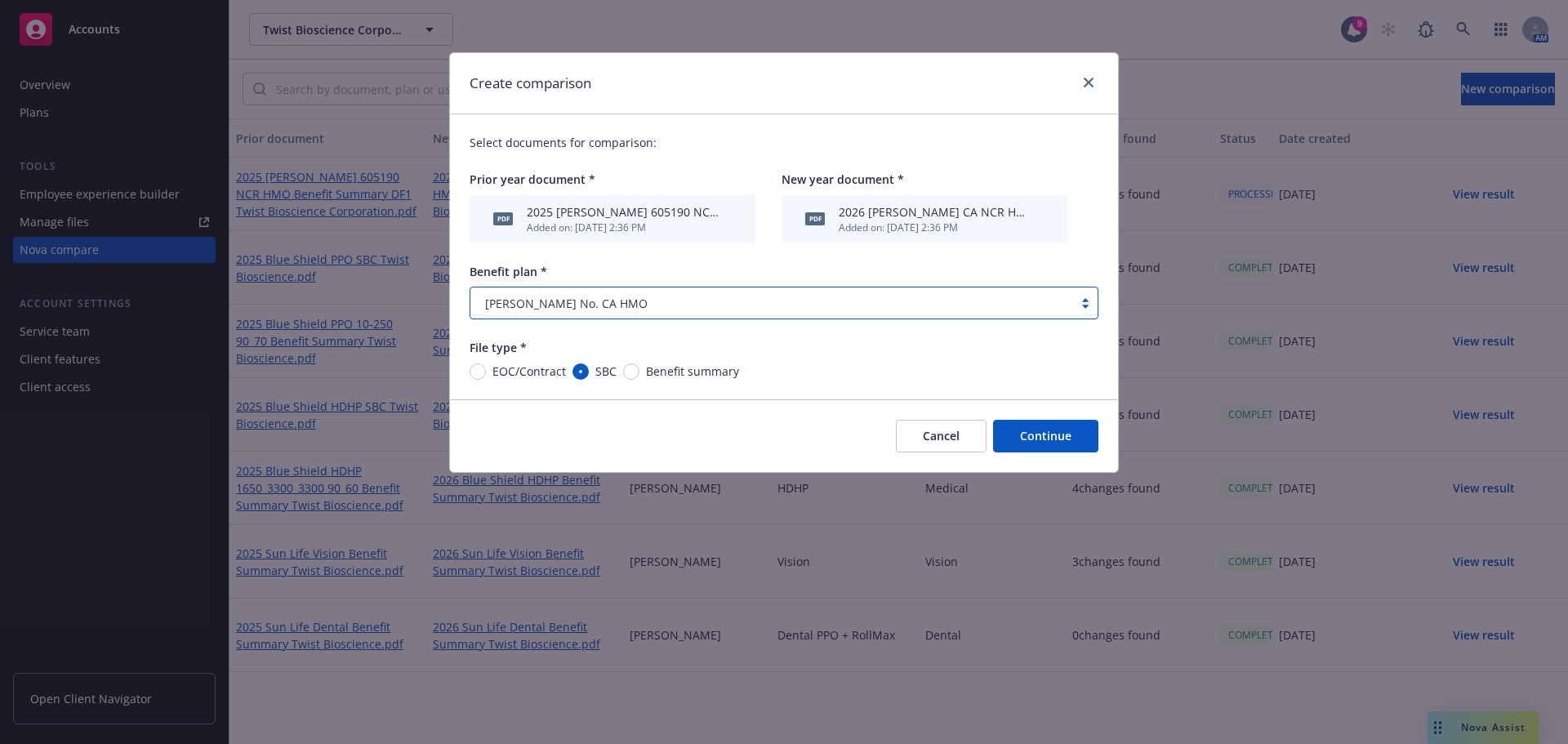
click at [1003, 440] on button "Continue" at bounding box center [1045, 436] width 106 height 33
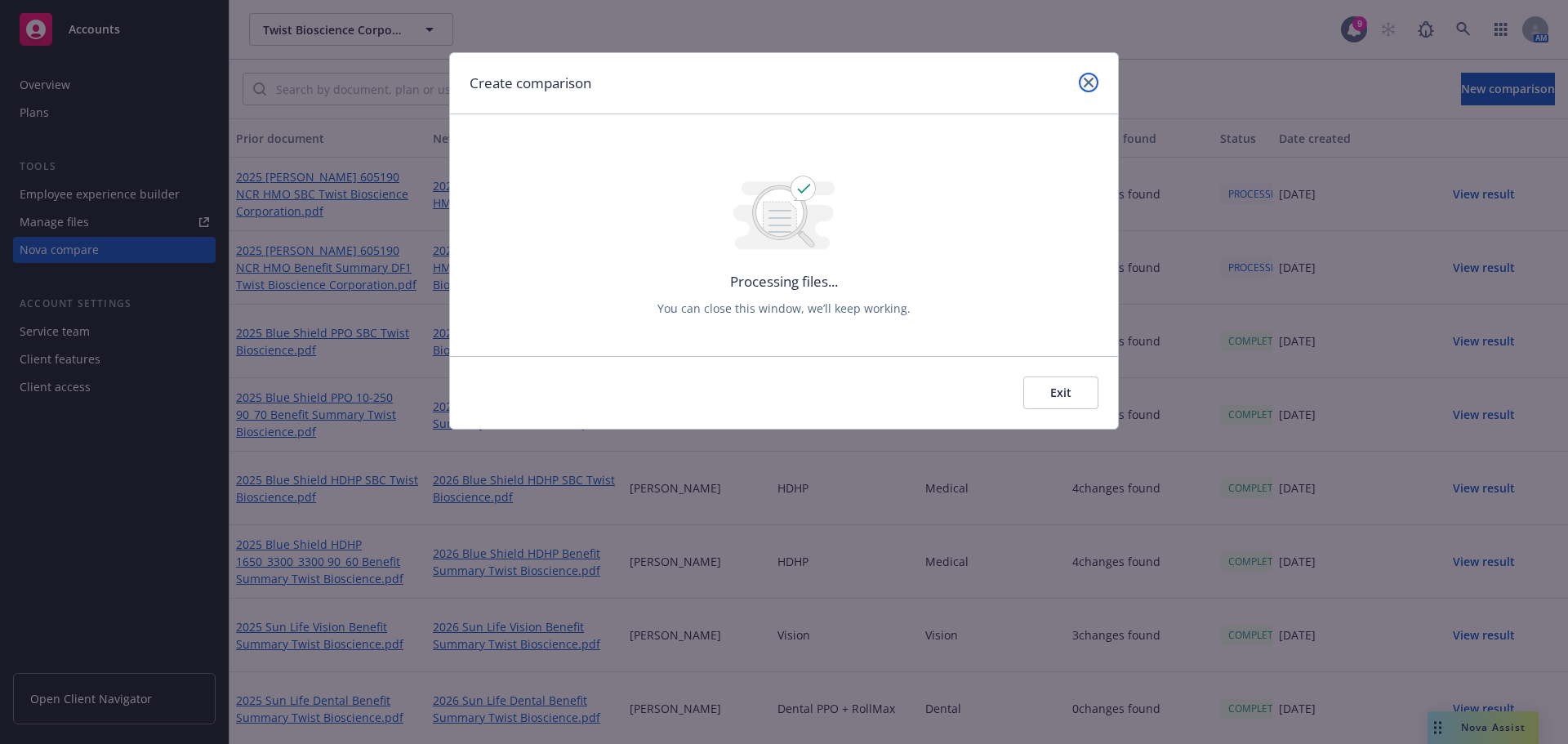
click at [1082, 80] on link "close" at bounding box center [1088, 82] width 20 height 20
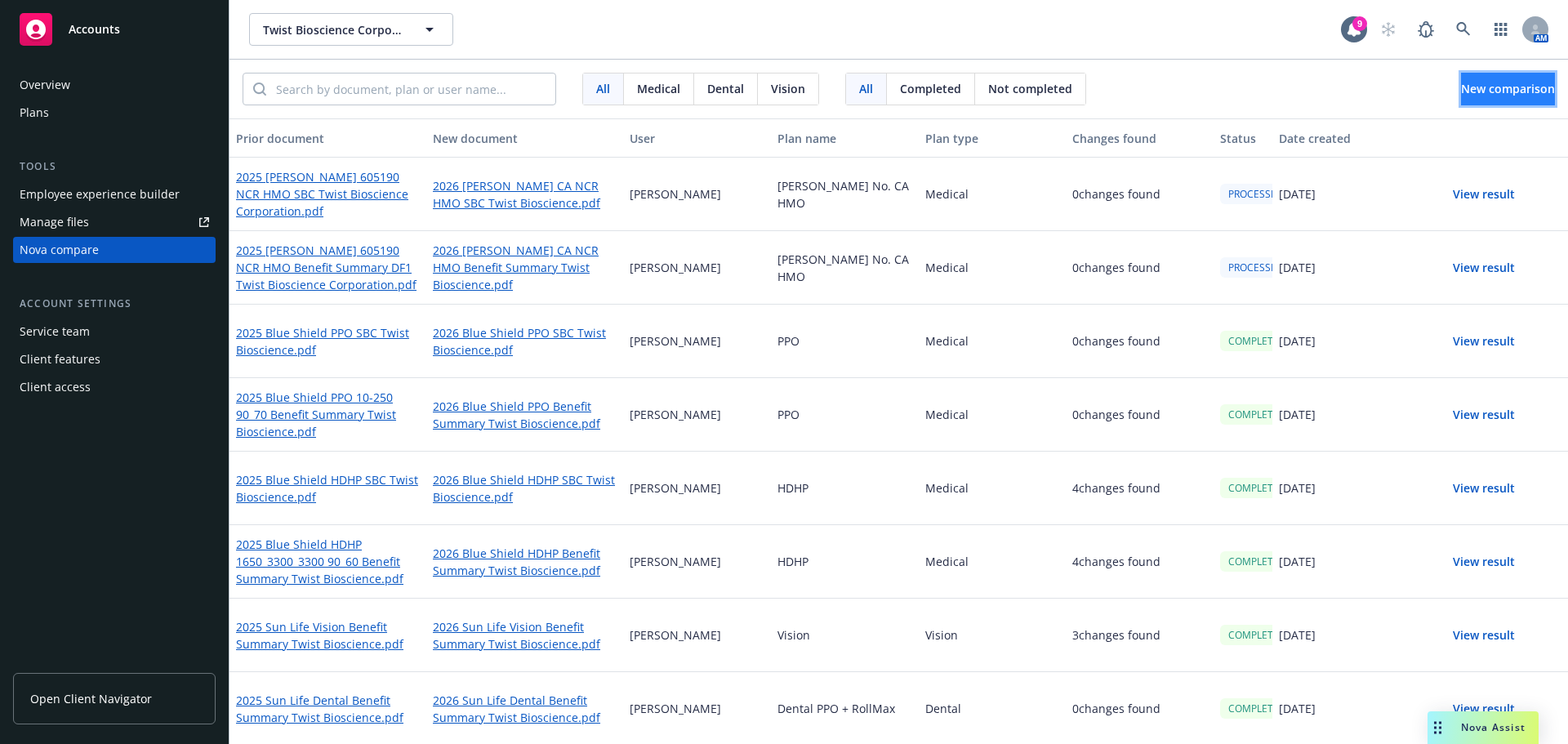
click at [1503, 102] on button "New comparison" at bounding box center [1507, 89] width 94 height 33
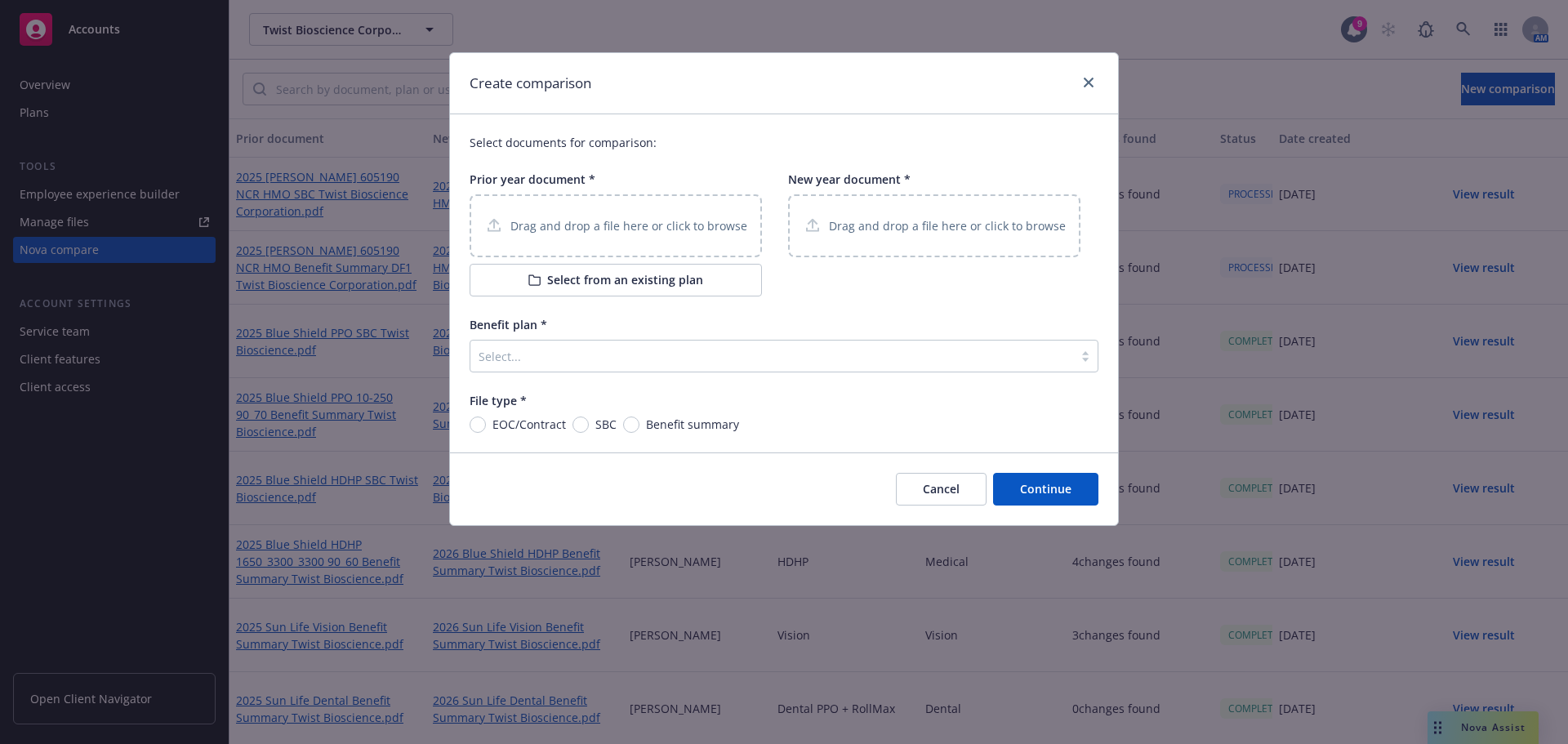
click at [576, 229] on p "Drag and drop a file here or click to browse" at bounding box center [629, 226] width 237 height 17
click at [886, 240] on div "Drag and drop a file here or click to browse" at bounding box center [934, 225] width 293 height 63
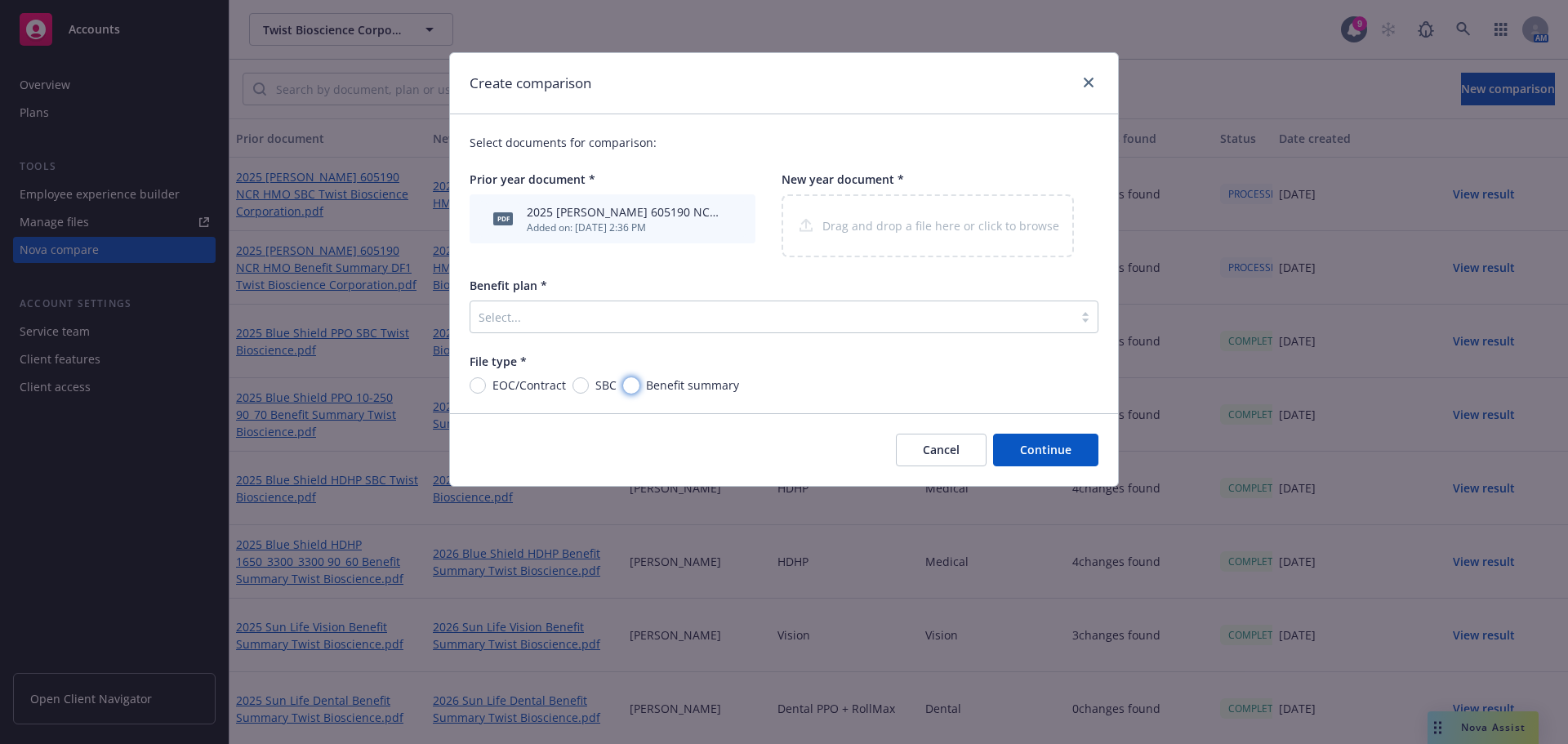
click at [627, 385] on input "Benefit summary" at bounding box center [631, 385] width 16 height 16
radio input "true"
click at [706, 320] on div at bounding box center [772, 317] width 586 height 20
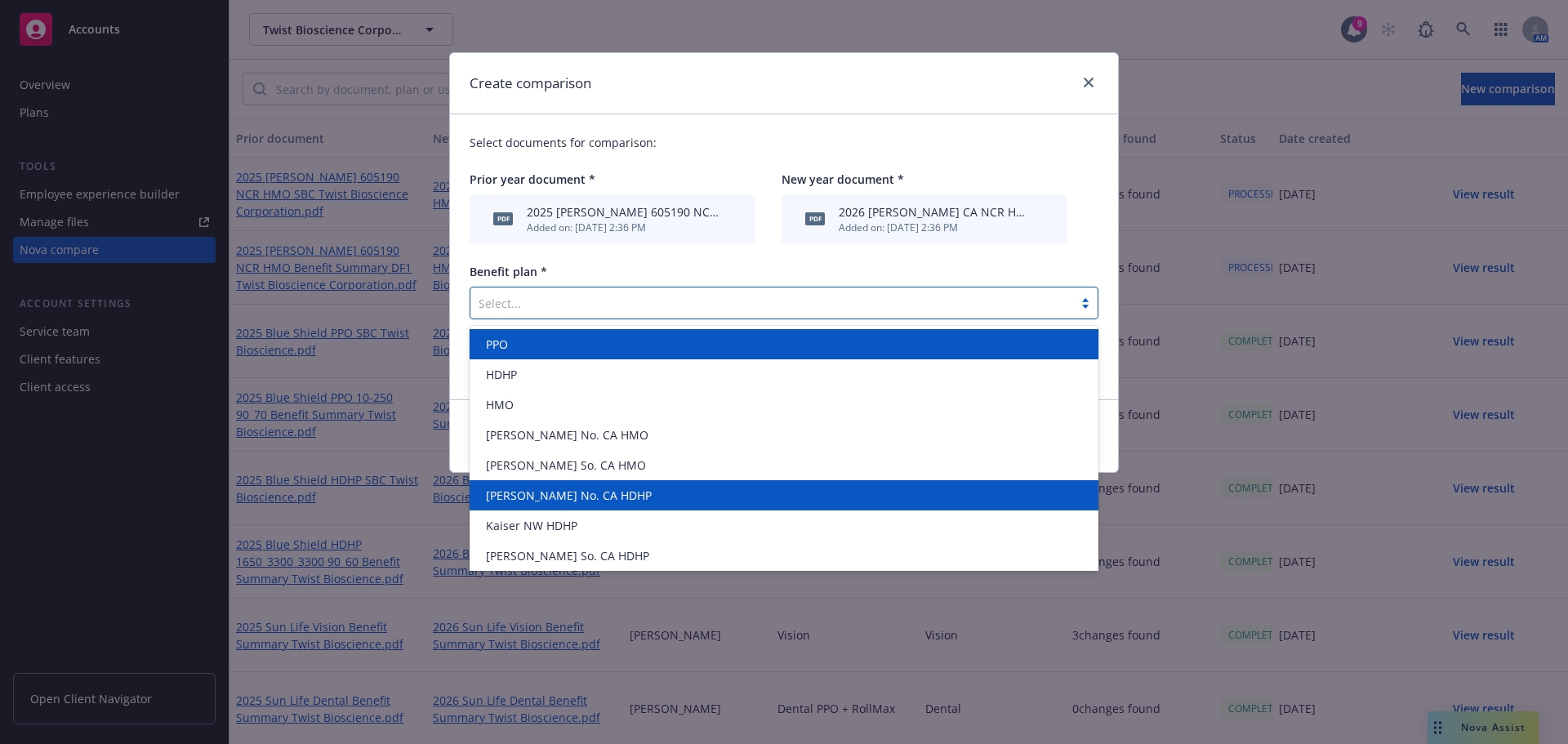
click at [614, 501] on div "[PERSON_NAME] No. CA HDHP" at bounding box center [784, 495] width 609 height 17
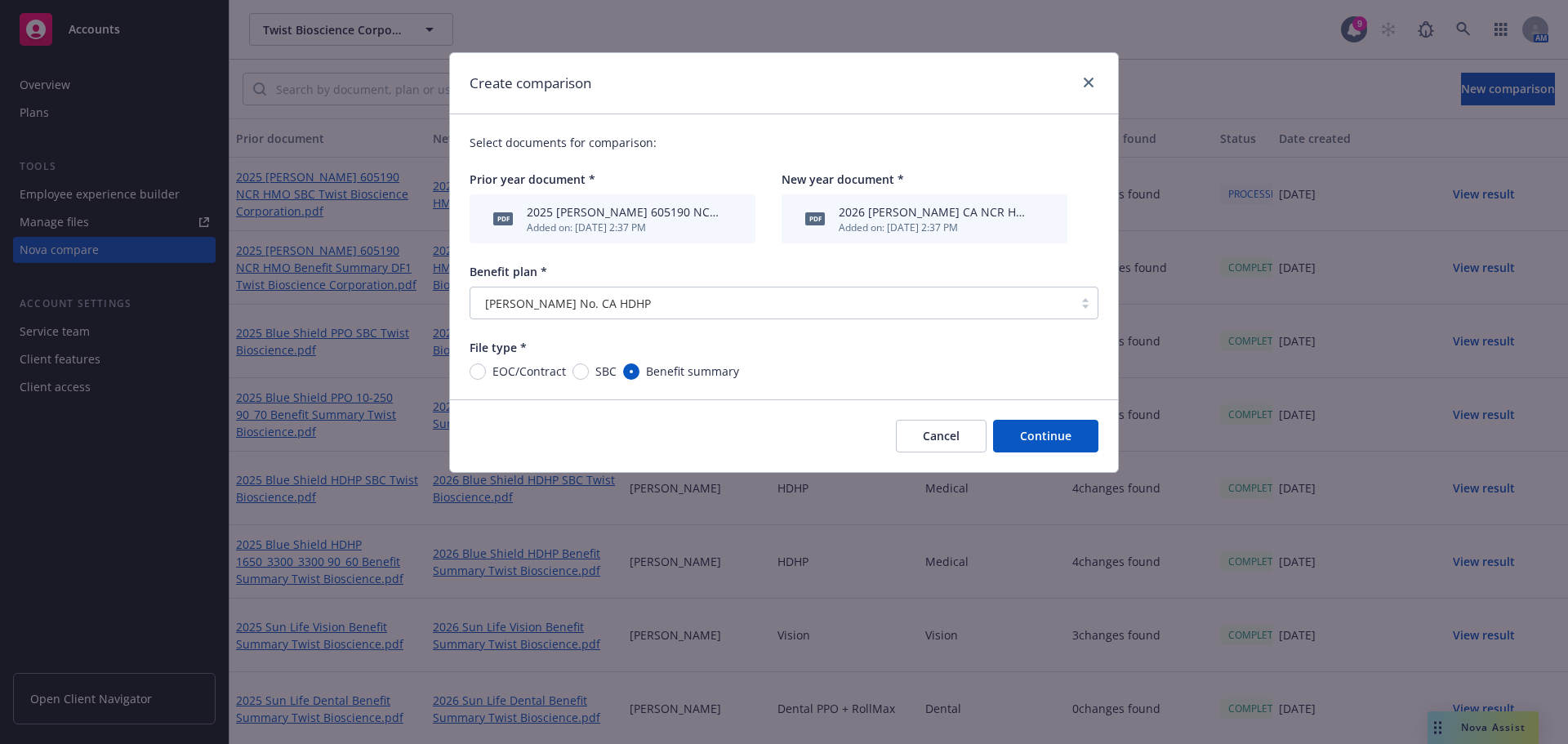
click at [1068, 437] on button "Continue" at bounding box center [1045, 436] width 106 height 33
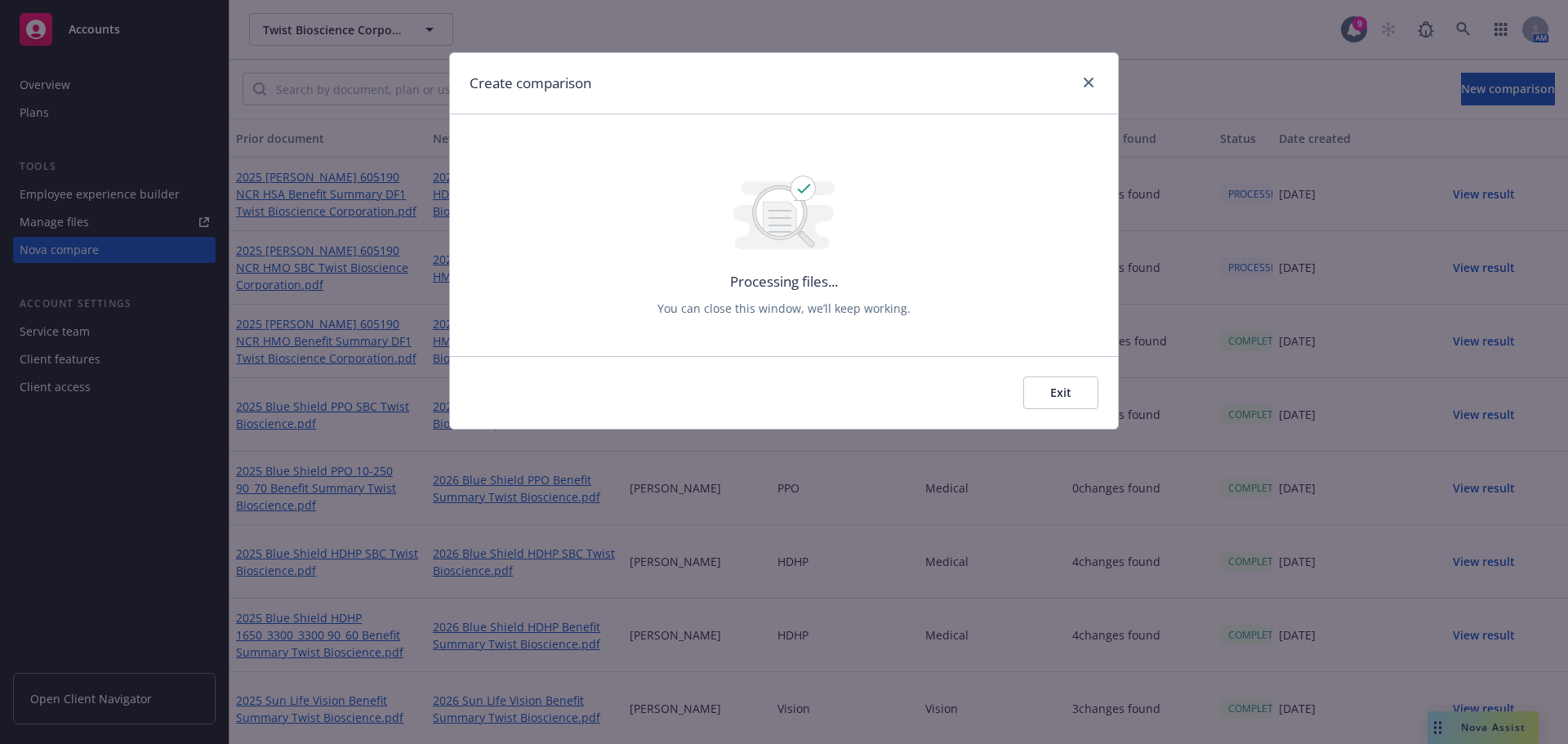
click at [1075, 82] on div at bounding box center [1085, 83] width 26 height 21
click at [1081, 83] on link "close" at bounding box center [1088, 82] width 20 height 20
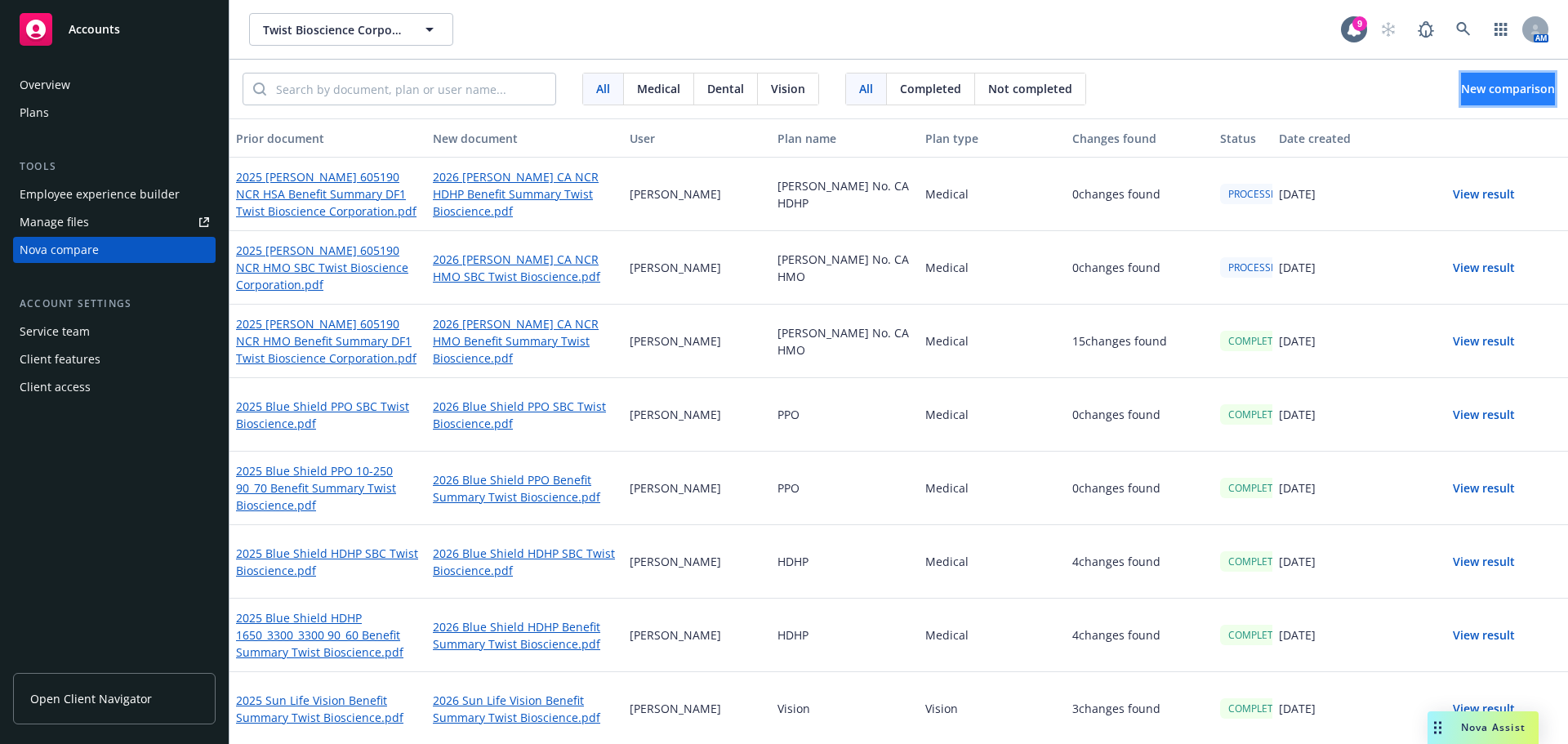
click at [1471, 105] on button "New comparison" at bounding box center [1507, 89] width 94 height 33
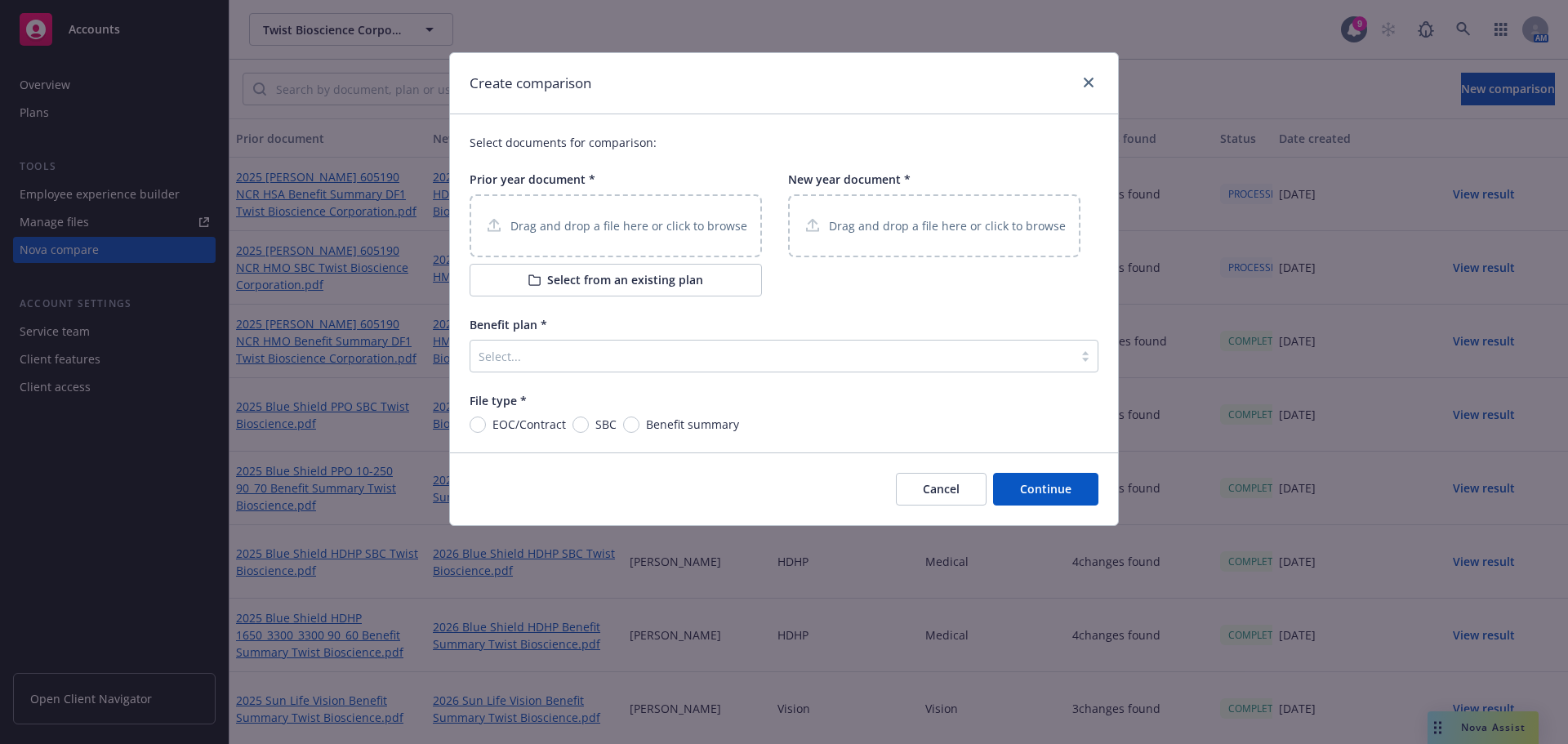
click at [643, 228] on p "Drag and drop a file here or click to browse" at bounding box center [629, 226] width 237 height 17
click at [884, 227] on p "Drag and drop a file here or click to browse" at bounding box center [947, 226] width 237 height 17
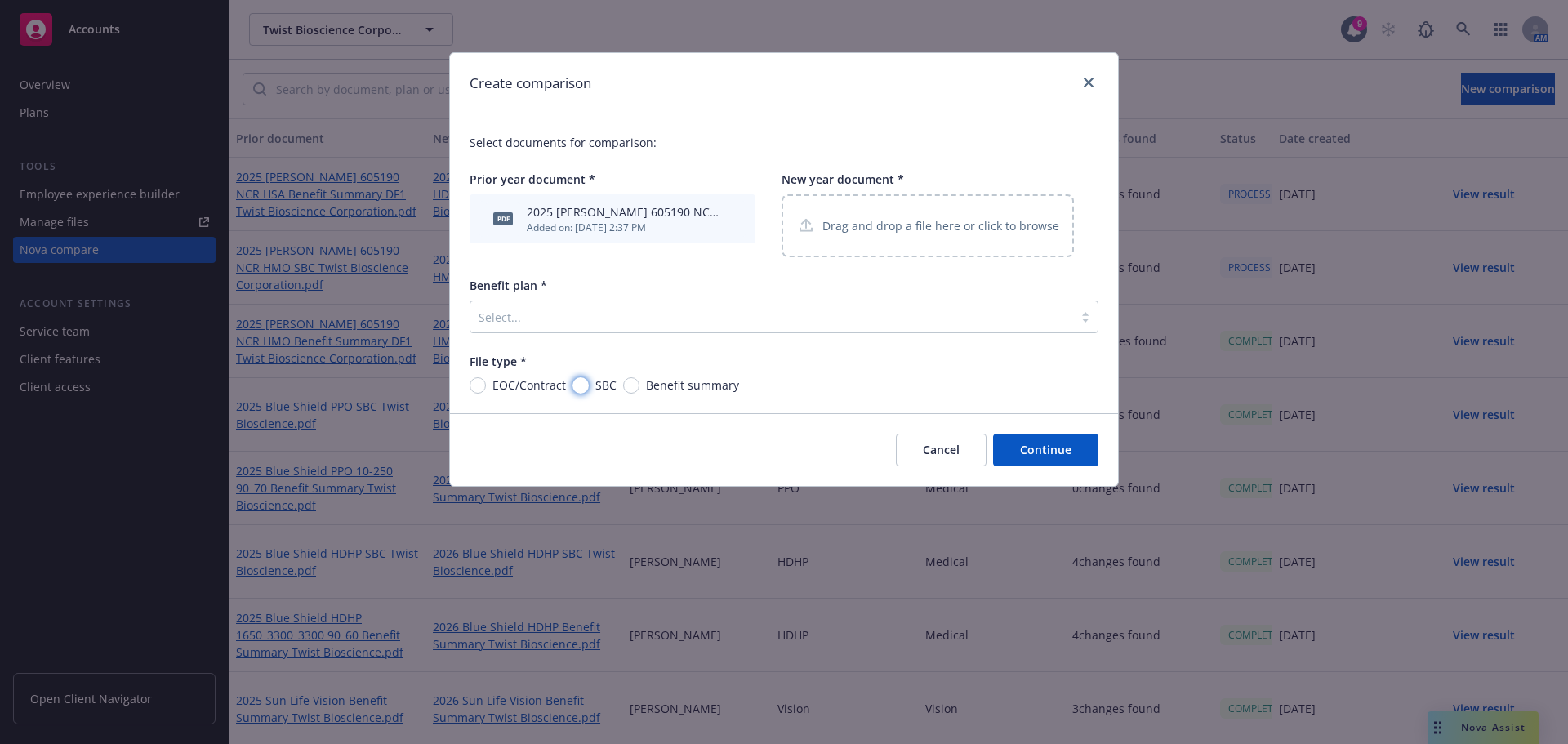
click at [577, 378] on input "SBC" at bounding box center [580, 385] width 16 height 16
radio input "true"
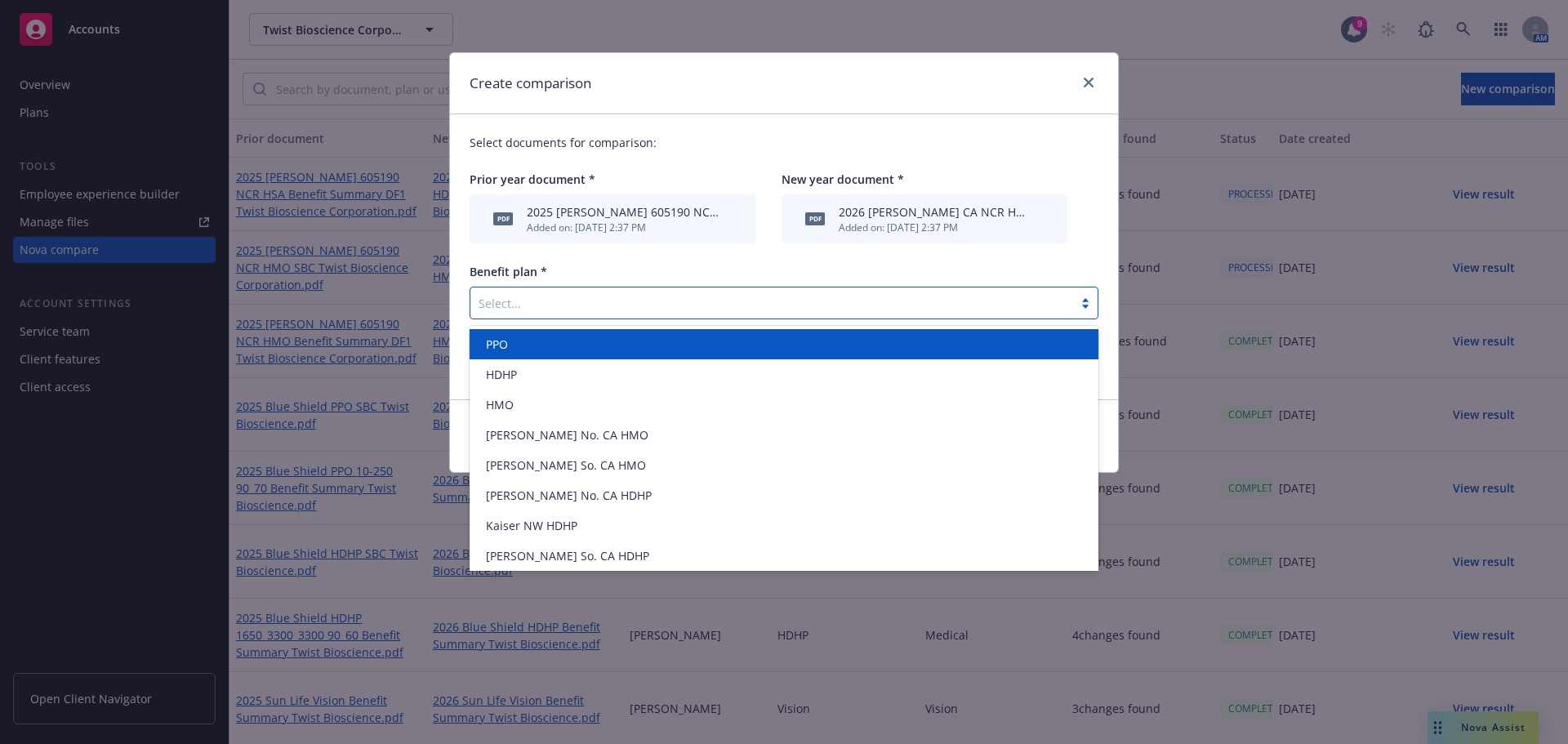
click at [629, 313] on div "Select..." at bounding box center [772, 303] width 602 height 26
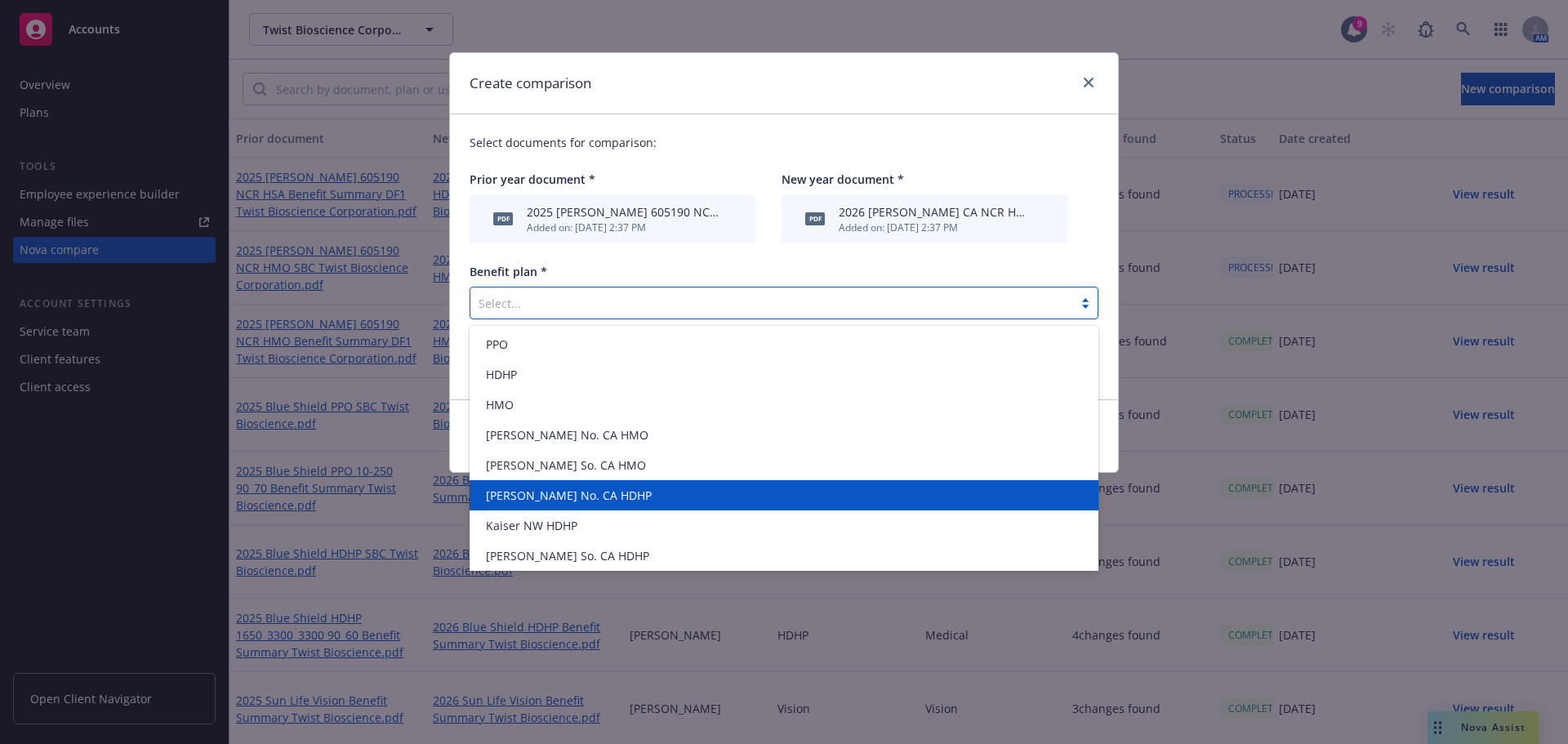
click at [604, 499] on div "[PERSON_NAME] No. CA HDHP" at bounding box center [784, 495] width 609 height 17
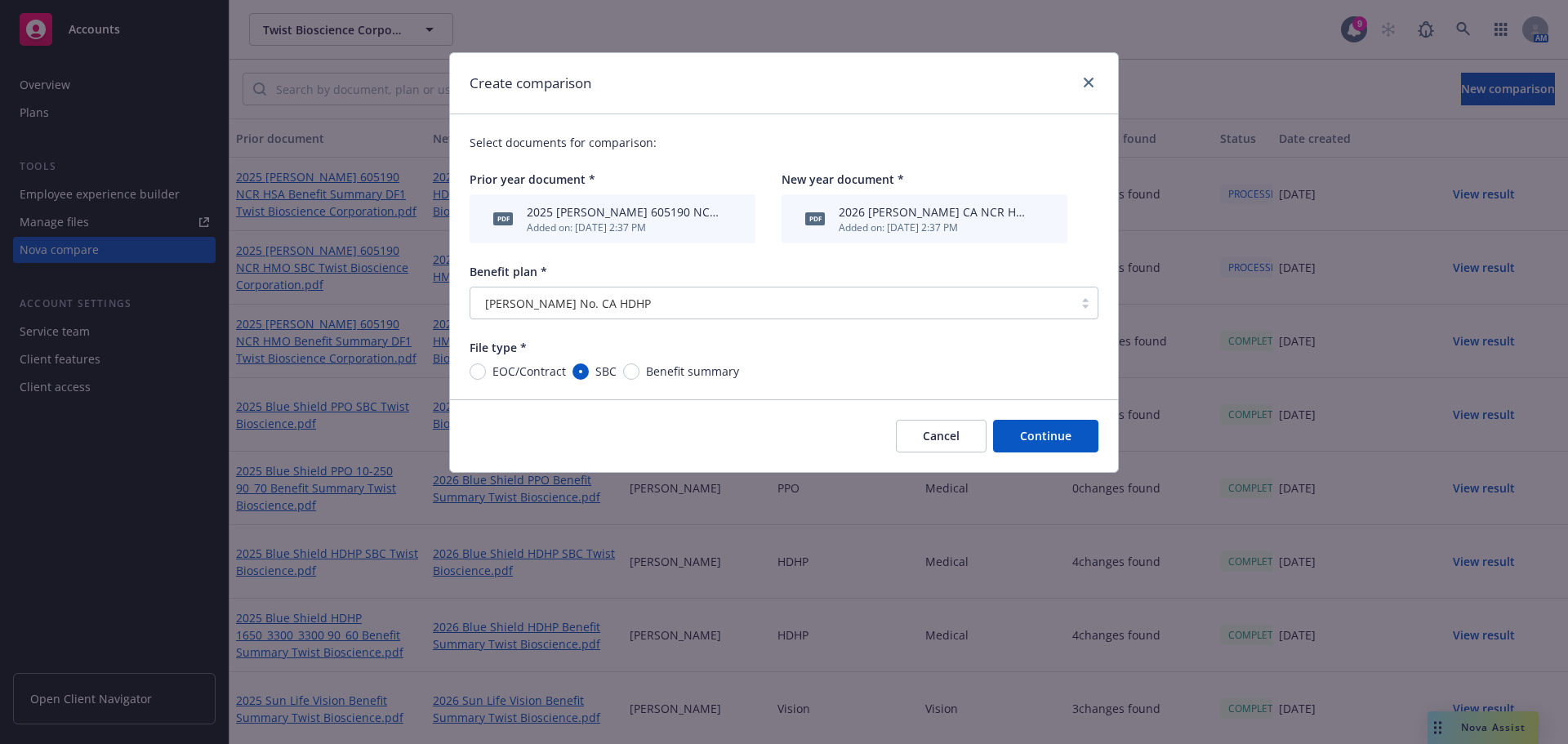
click at [1062, 439] on button "Continue" at bounding box center [1045, 436] width 106 height 33
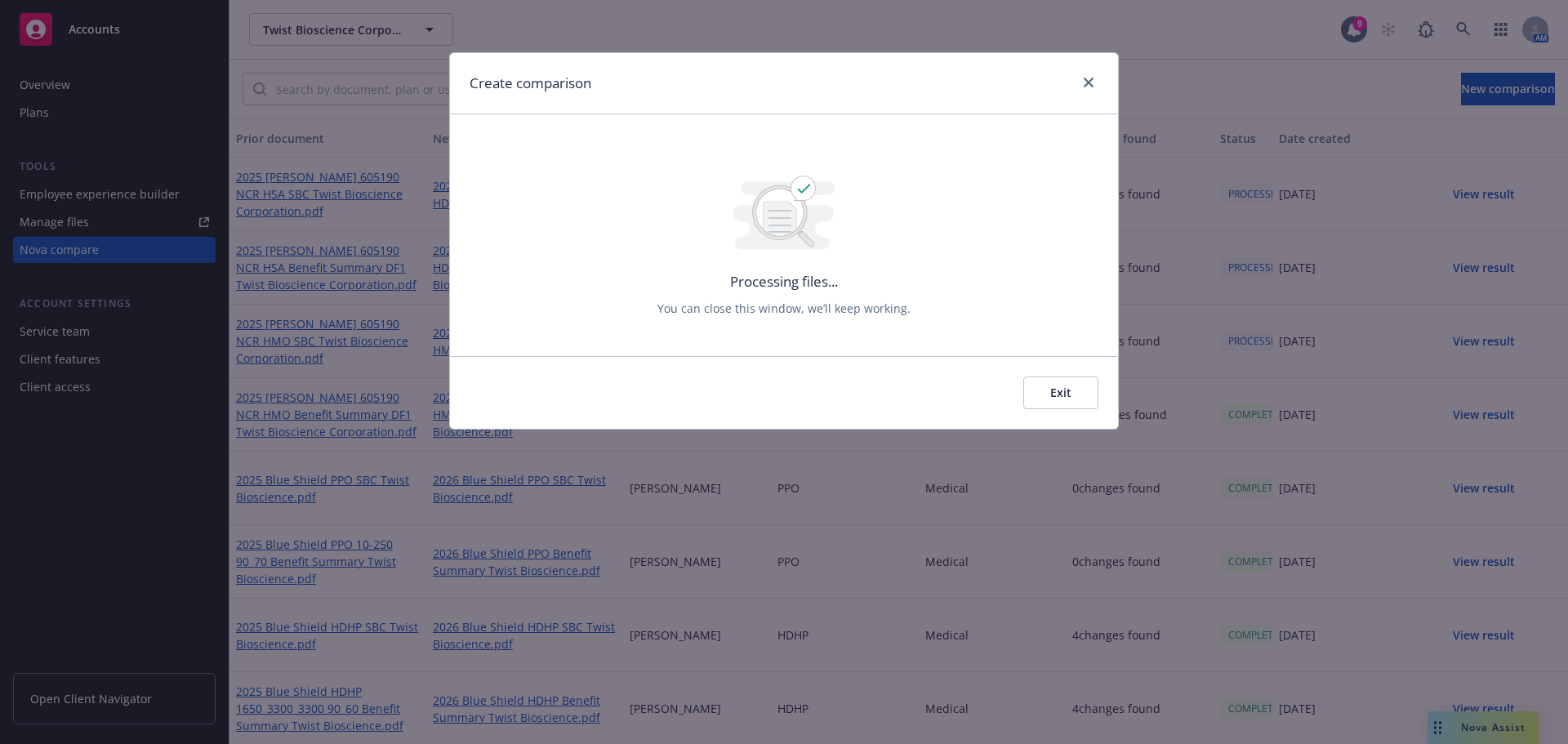
click at [1075, 75] on div at bounding box center [1085, 83] width 26 height 21
click at [1081, 79] on link "close" at bounding box center [1088, 82] width 20 height 20
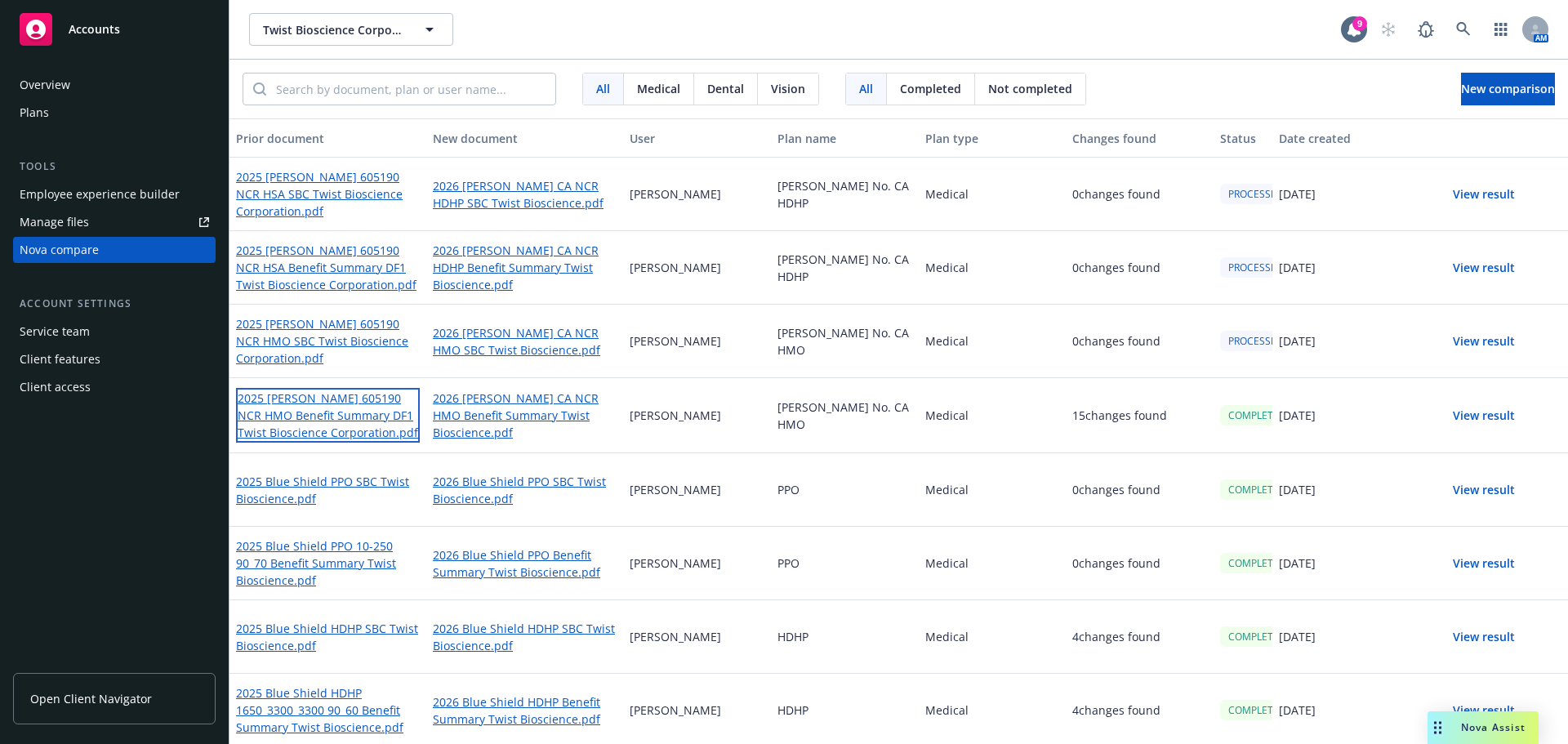
click at [342, 414] on link "2025 [PERSON_NAME] 605190 NCR HMO Benefit Summary DF1 Twist Bioscience Corporat…" at bounding box center [328, 415] width 184 height 55
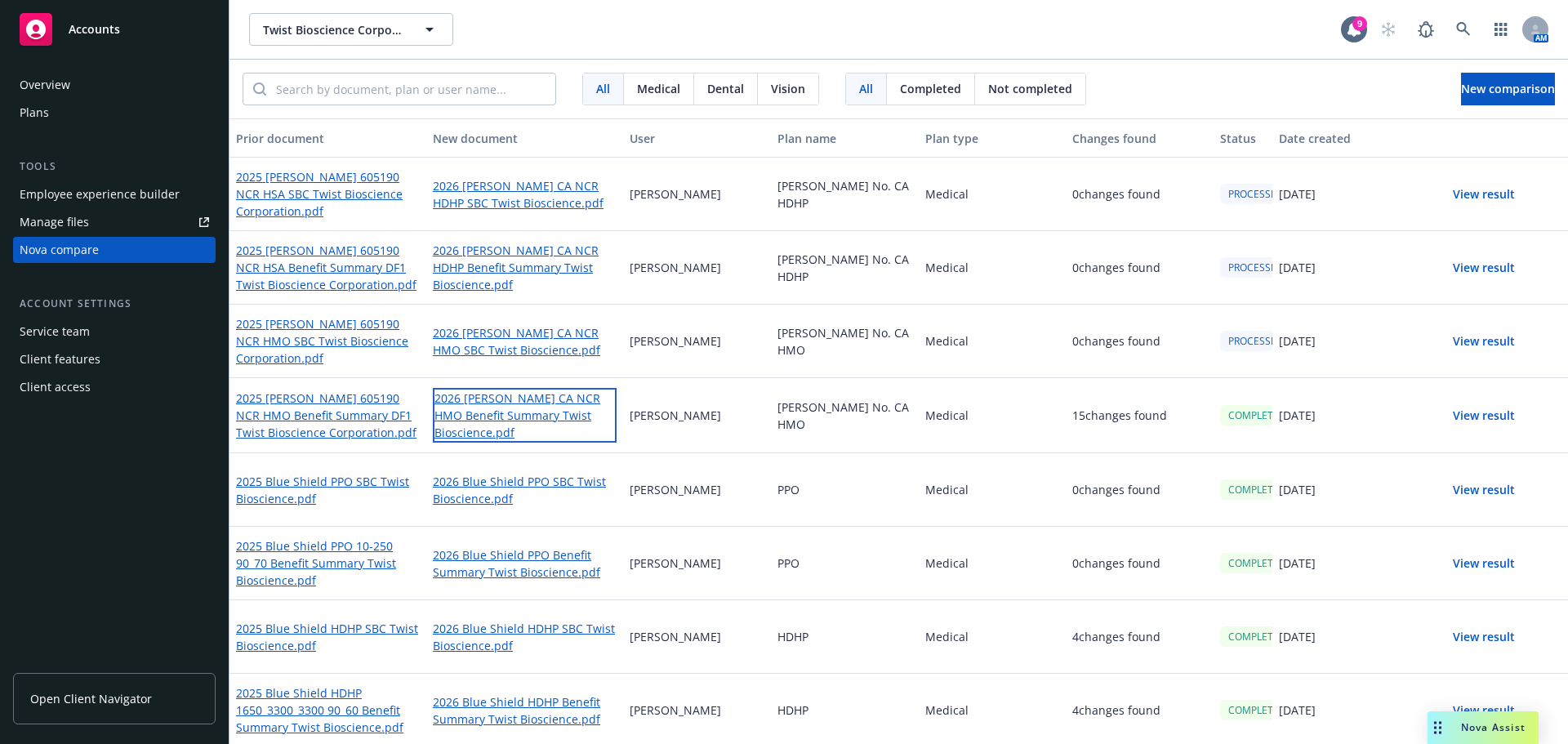
click at [536, 405] on link "2026 [PERSON_NAME] CA NCR HMO Benefit Summary Twist Bioscience.pdf" at bounding box center [524, 415] width 184 height 55
click at [1470, 421] on button "View result" at bounding box center [1483, 414] width 114 height 33
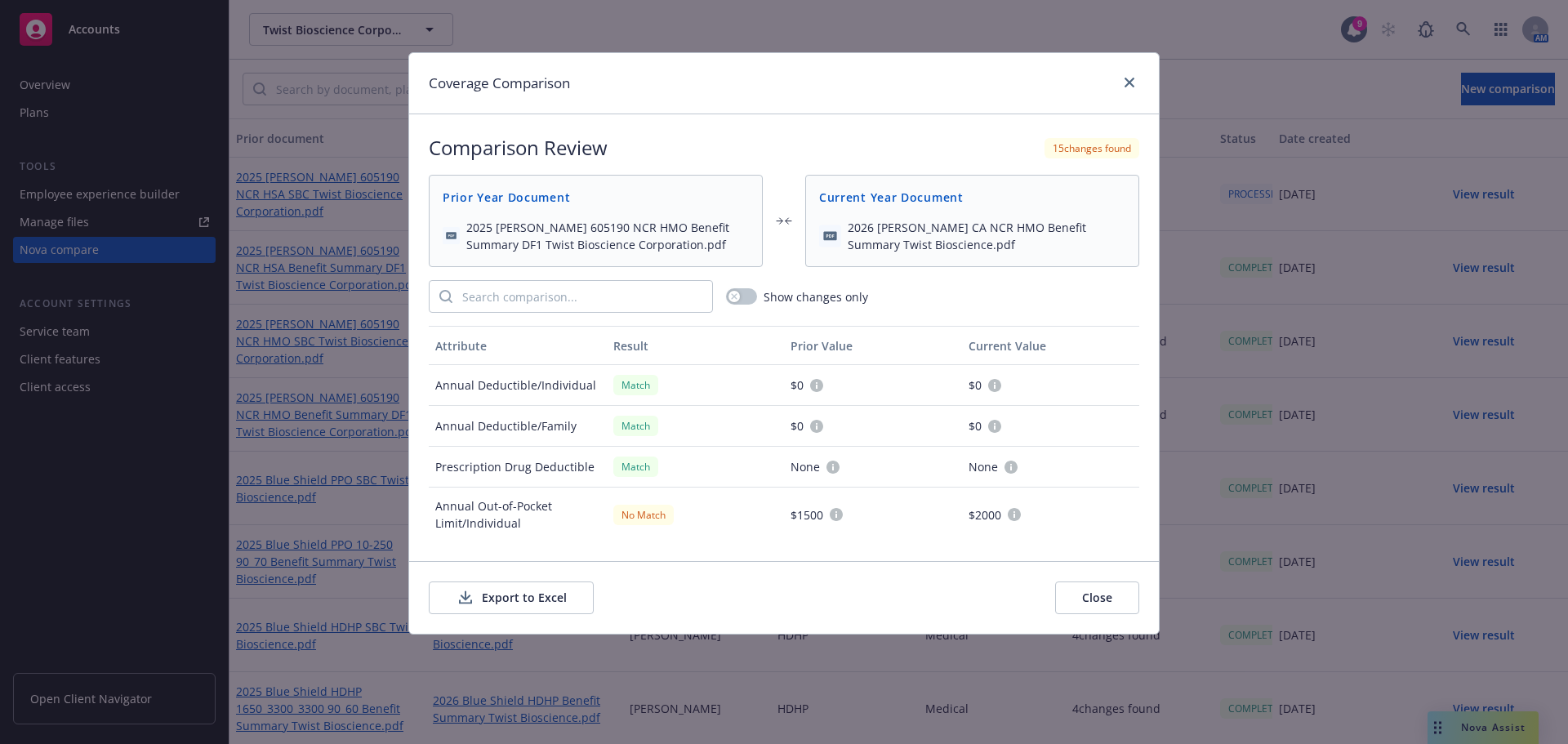
click at [546, 582] on button "Export to Excel" at bounding box center [511, 597] width 165 height 33
click at [1126, 82] on icon "close" at bounding box center [1129, 82] width 9 height 9
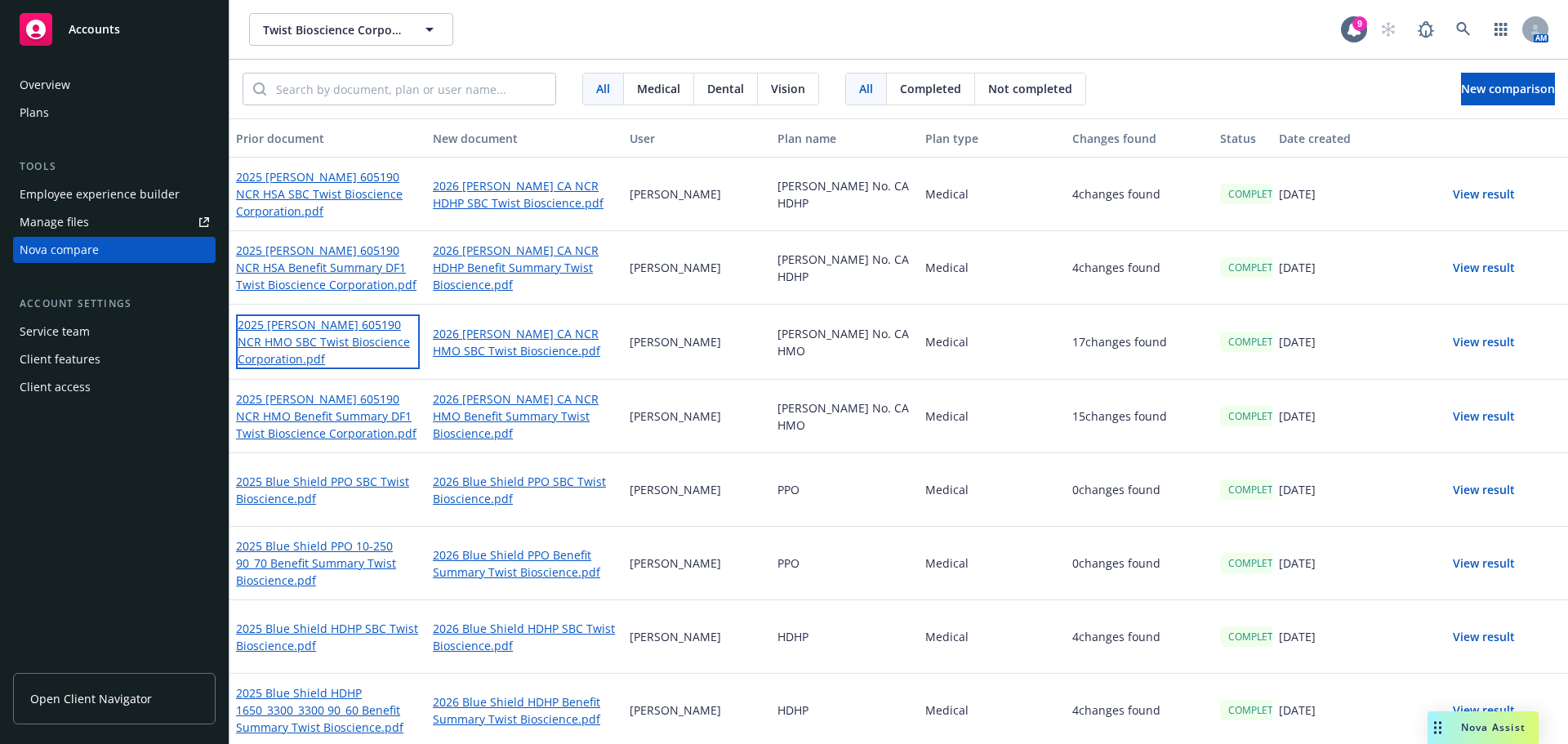
click at [328, 337] on link "2025 [PERSON_NAME] 605190 NCR HMO SBC Twist Bioscience Corporation.pdf" at bounding box center [328, 342] width 184 height 55
click at [318, 351] on link "2025 [PERSON_NAME] 605190 NCR HMO SBC Twist Bioscience Corporation.pdf" at bounding box center [328, 342] width 184 height 55
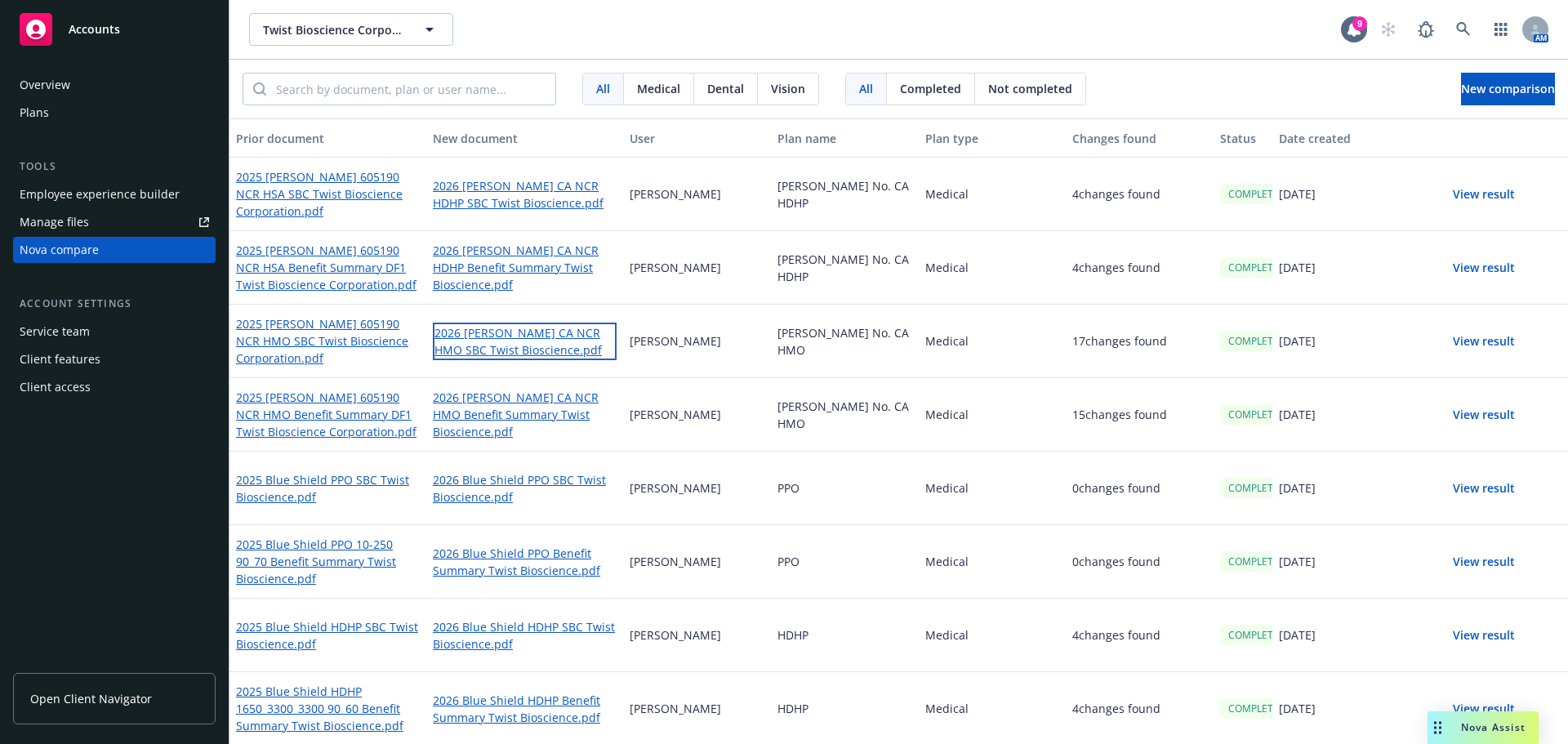
click at [488, 332] on link "2026 [PERSON_NAME] CA NCR HMO SBC Twist Bioscience.pdf" at bounding box center [524, 342] width 184 height 38
click at [1473, 344] on button "View result" at bounding box center [1483, 342] width 114 height 33
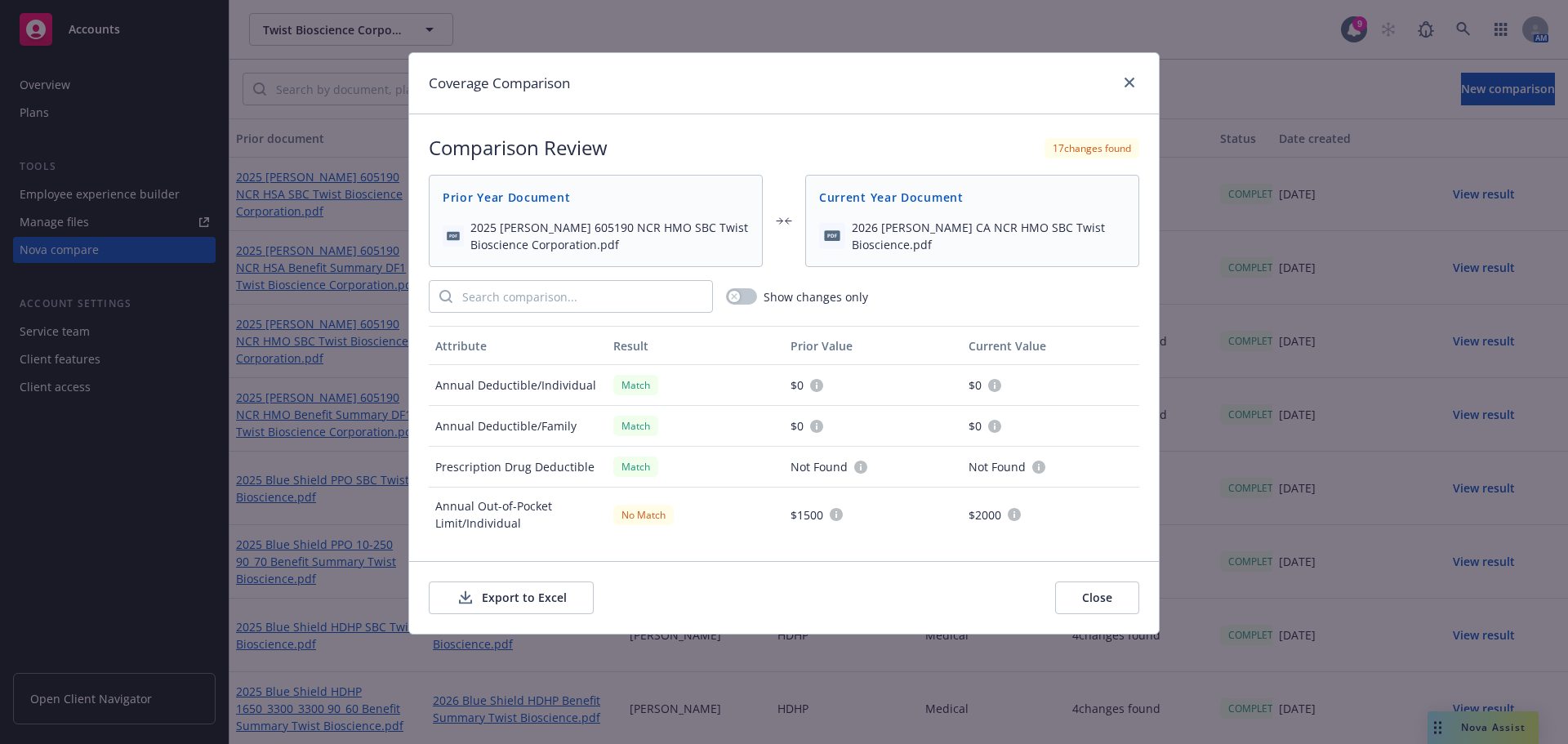
click at [528, 596] on button "Export to Excel" at bounding box center [511, 597] width 165 height 33
click at [1125, 94] on div "Coverage Comparison" at bounding box center [784, 83] width 749 height 61
click at [1127, 86] on icon "close" at bounding box center [1129, 82] width 9 height 9
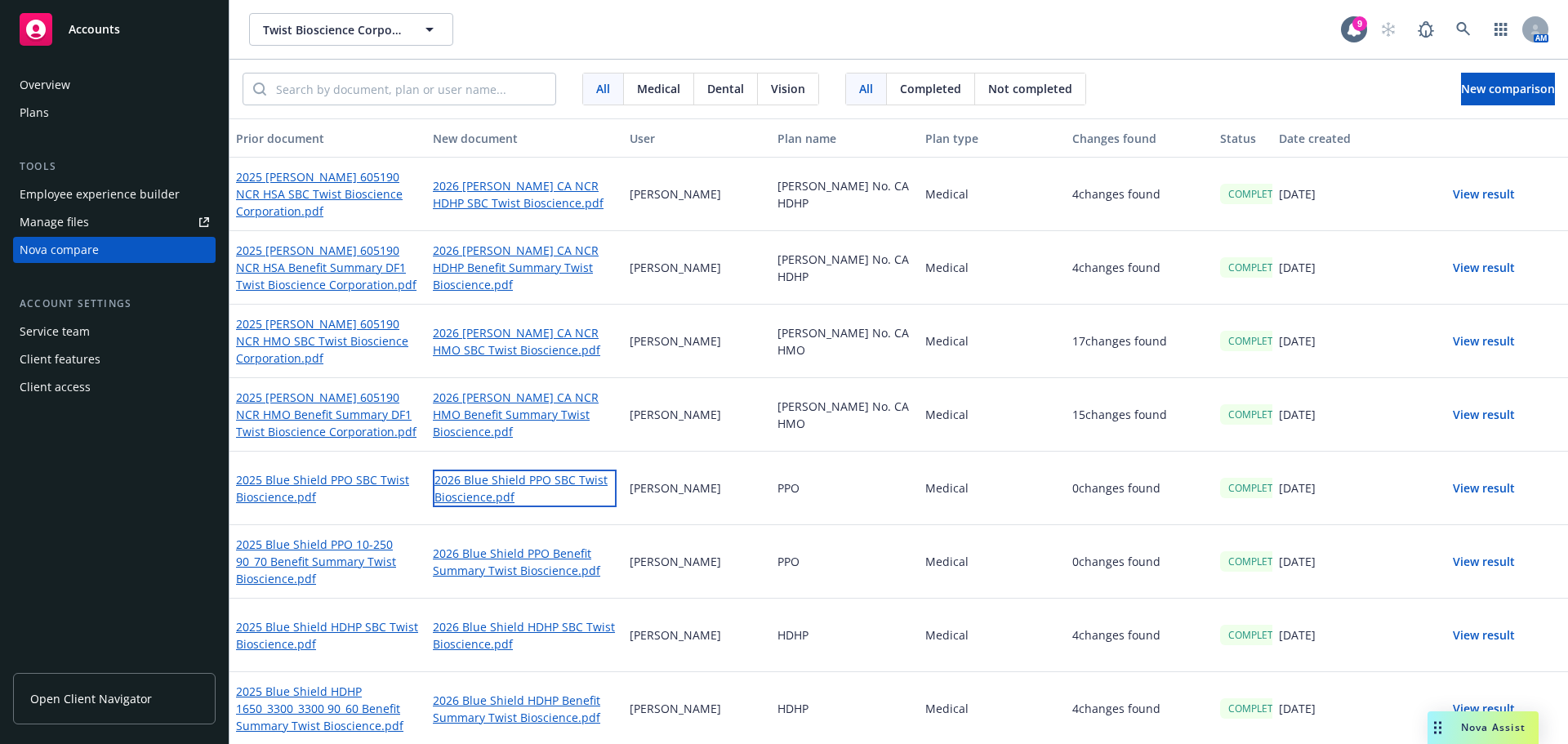
click at [515, 492] on link "2026 Blue Shield PPO SBC Twist Bioscience.pdf" at bounding box center [524, 488] width 184 height 38
click at [812, 556] on div "PPO" at bounding box center [845, 562] width 148 height 74
click at [1024, 447] on div "Medical" at bounding box center [992, 415] width 148 height 74
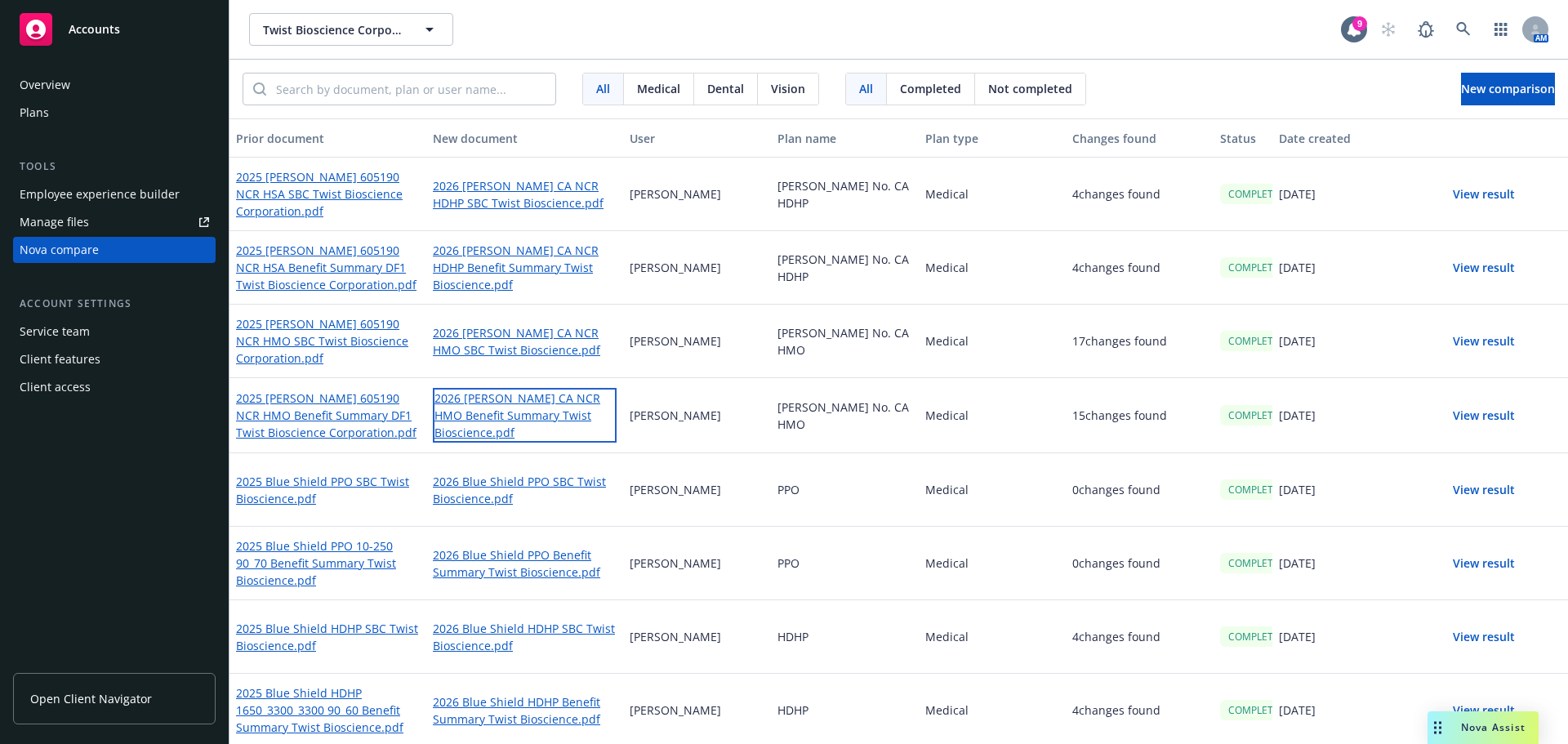
click at [541, 408] on link "2026 [PERSON_NAME] CA NCR HMO Benefit Summary Twist Bioscience.pdf" at bounding box center [524, 415] width 184 height 55
click at [1478, 264] on button "View result" at bounding box center [1483, 268] width 114 height 33
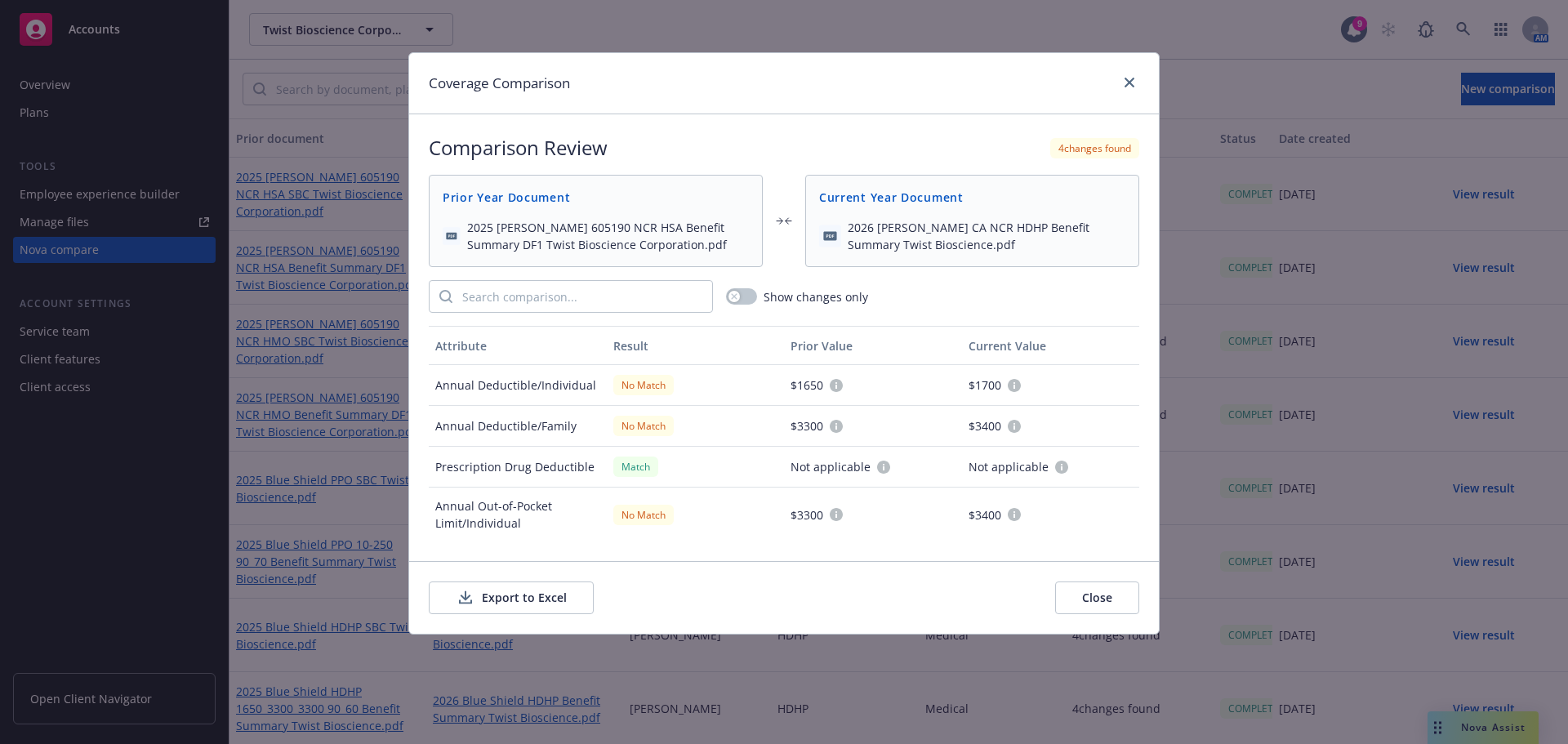
click at [524, 597] on button "Export to Excel" at bounding box center [511, 597] width 165 height 33
click at [1137, 80] on link "close" at bounding box center [1129, 82] width 20 height 20
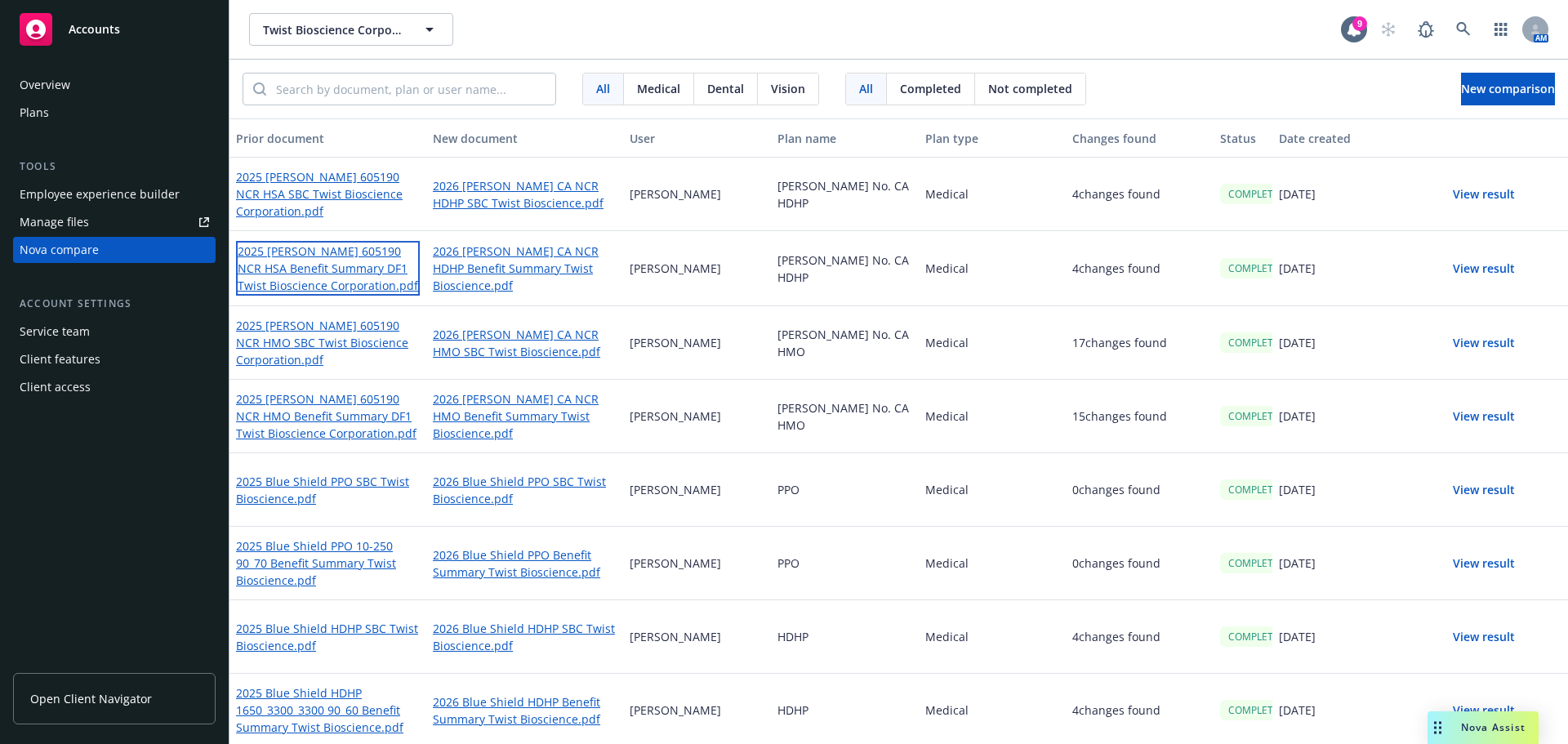
click at [328, 275] on link "2025 [PERSON_NAME] 605190 NCR HSA Benefit Summary DF1 Twist Bioscience Corporat…" at bounding box center [328, 269] width 184 height 55
click at [498, 269] on link "2026 [PERSON_NAME] CA NCR HDHP Benefit Summary Twist Bioscience.pdf" at bounding box center [524, 269] width 184 height 55
click at [616, 233] on div "2026 [PERSON_NAME] CA NCR HDHP Benefit Summary Twist Bioscience.pdf" at bounding box center [524, 268] width 197 height 74
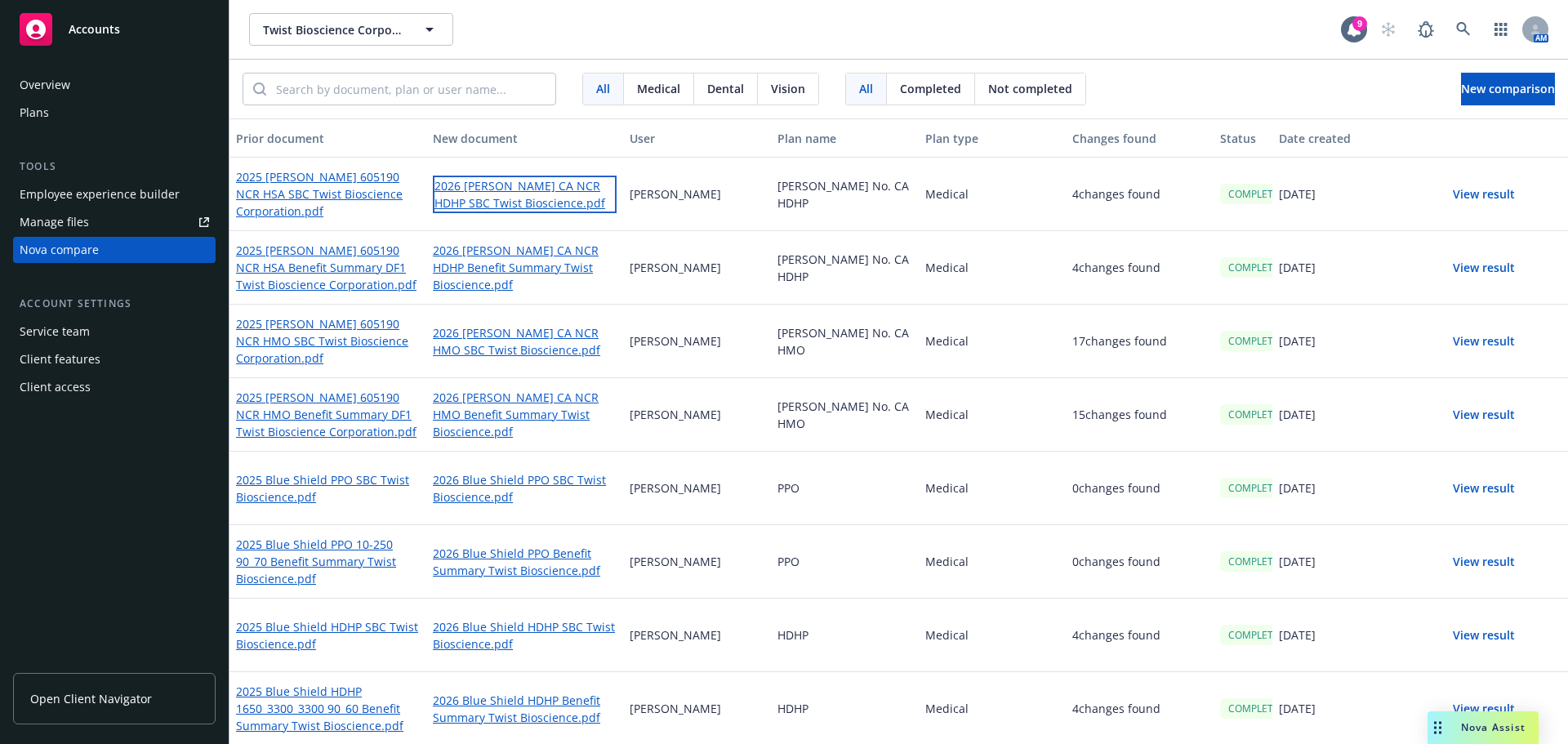
click at [515, 180] on link "2026 [PERSON_NAME] CA NCR HDHP SBC Twist Bioscience.pdf" at bounding box center [524, 195] width 184 height 38
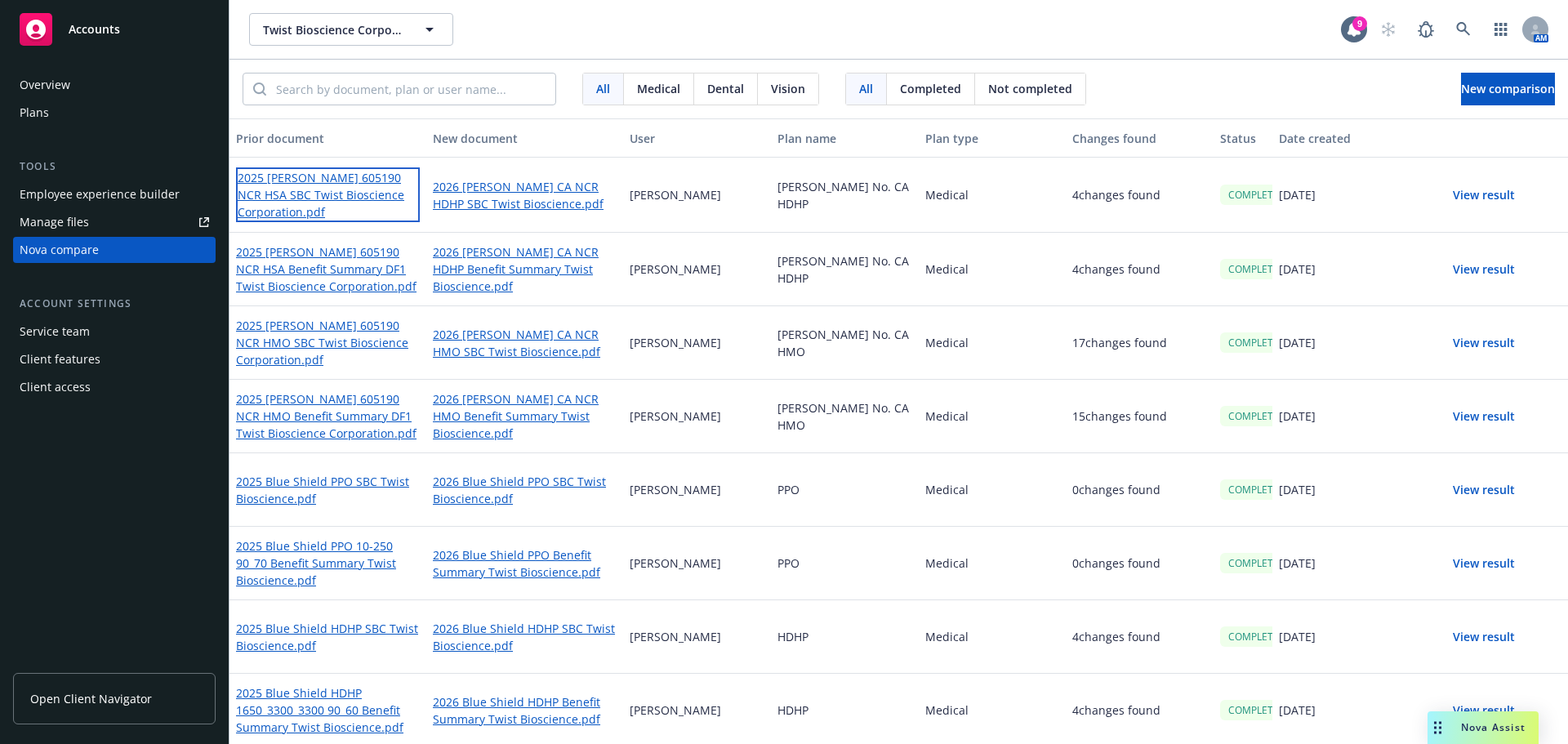
click at [347, 202] on link "2025 [PERSON_NAME] 605190 NCR HSA SBC Twist Bioscience Corporation.pdf" at bounding box center [328, 195] width 184 height 55
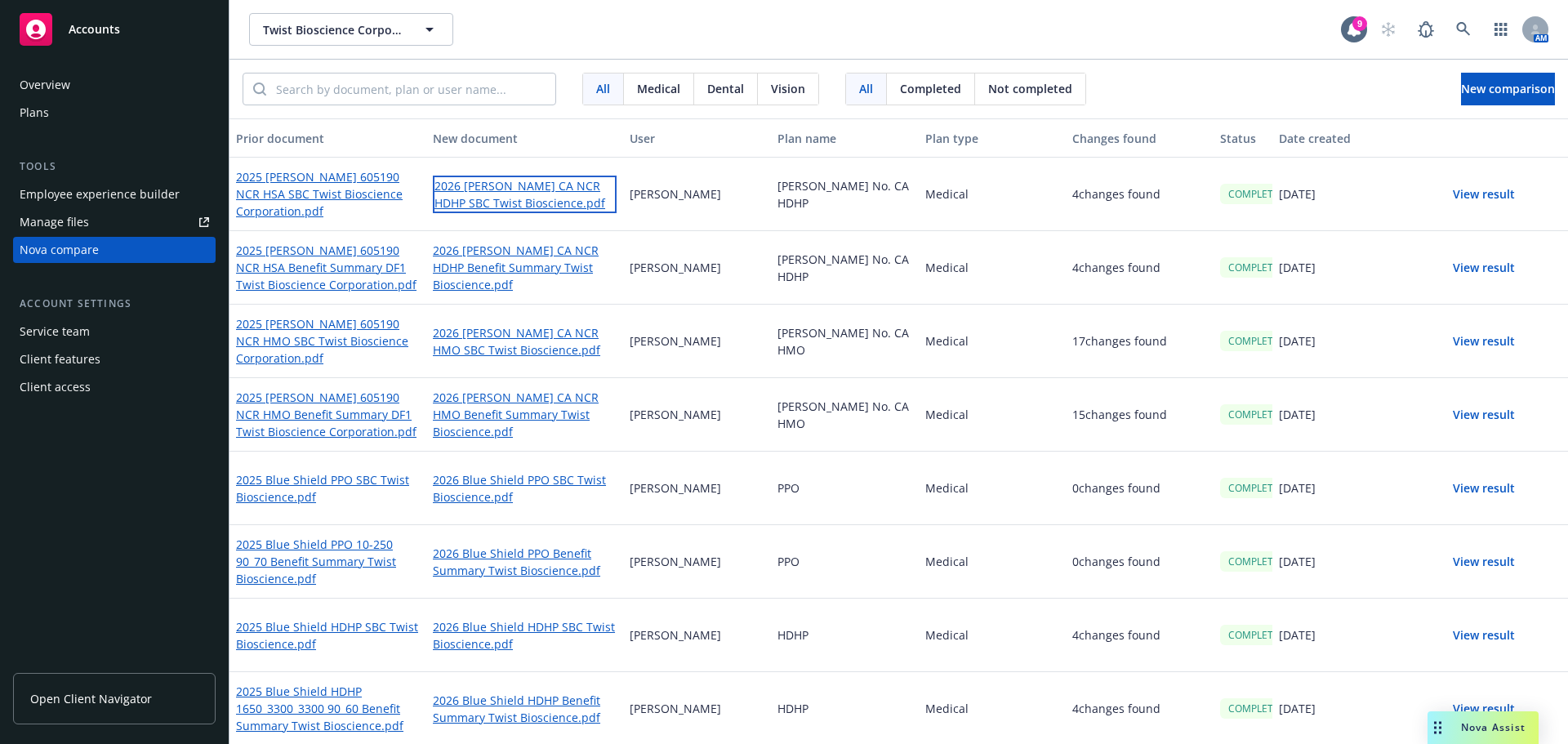
click at [535, 199] on link "2026 [PERSON_NAME] CA NCR HDHP SBC Twist Bioscience.pdf" at bounding box center [524, 195] width 184 height 38
click at [754, 244] on div "[PERSON_NAME]" at bounding box center [697, 268] width 148 height 74
click at [1459, 193] on button "View result" at bounding box center [1483, 194] width 114 height 33
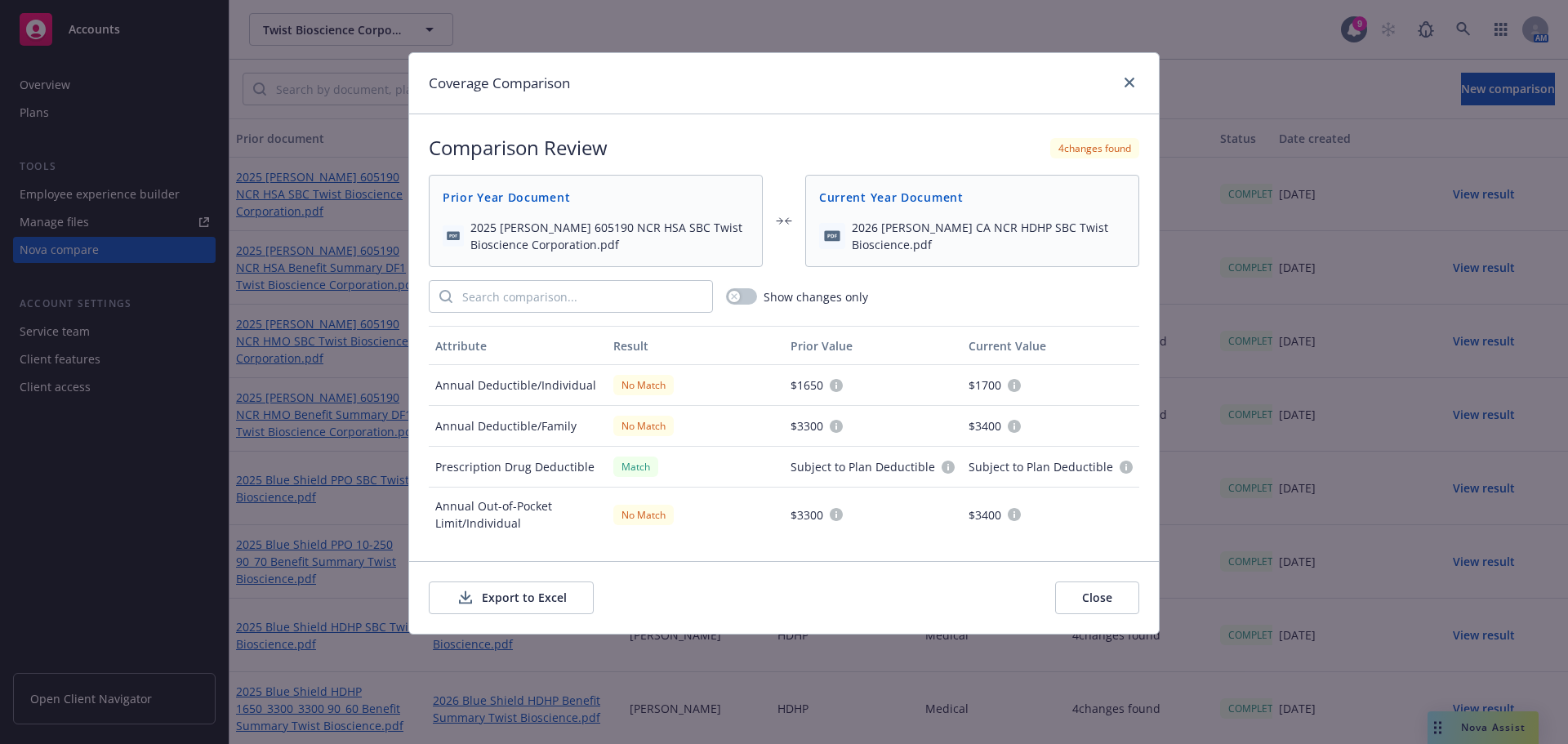
click at [551, 599] on button "Export to Excel" at bounding box center [511, 597] width 165 height 33
click at [1129, 94] on div "Coverage Comparison" at bounding box center [784, 83] width 749 height 61
click at [1131, 84] on icon "close" at bounding box center [1129, 82] width 9 height 9
